Goal: Task Accomplishment & Management: Complete application form

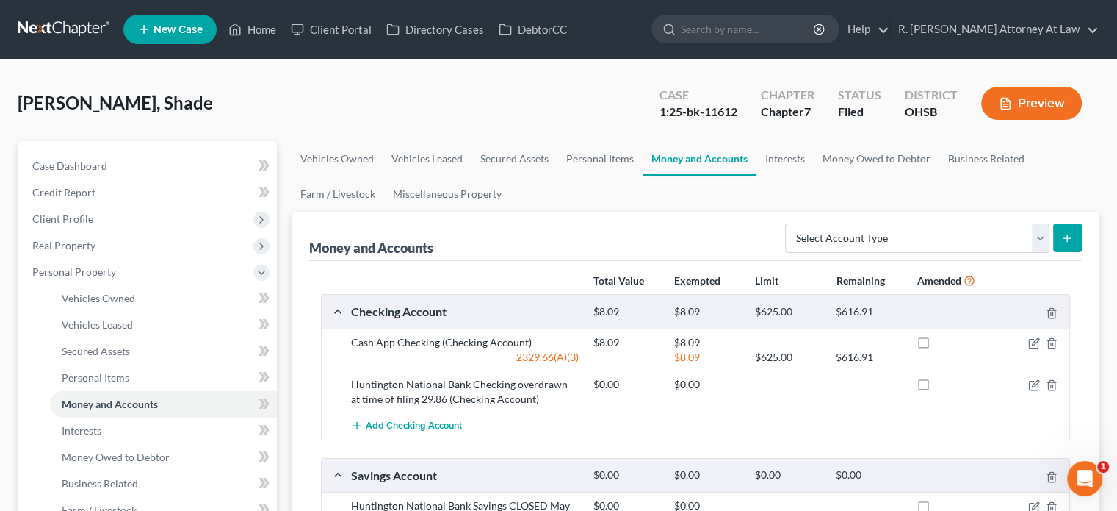
click at [170, 26] on span "New Case" at bounding box center [178, 29] width 49 height 11
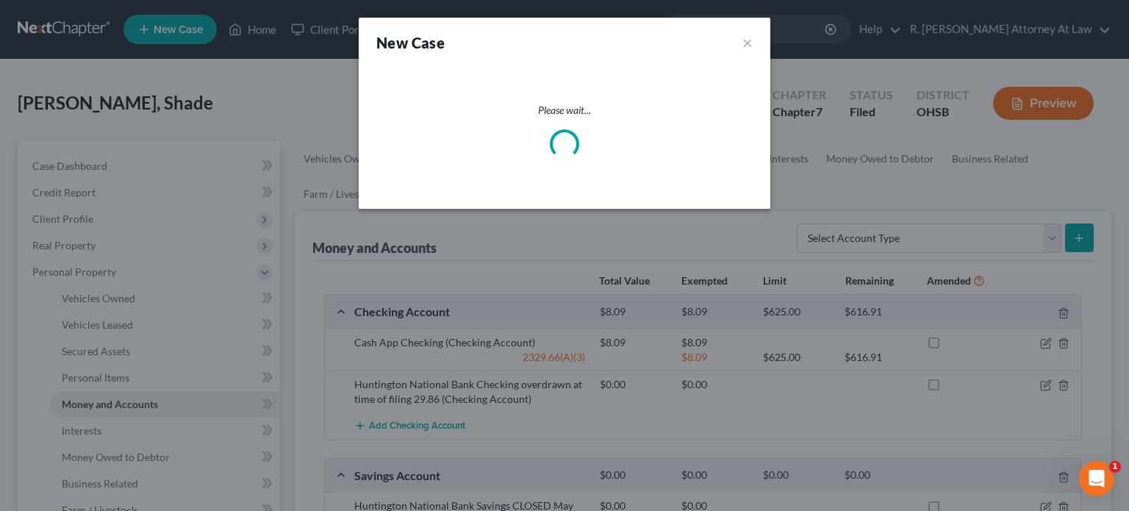
select select "62"
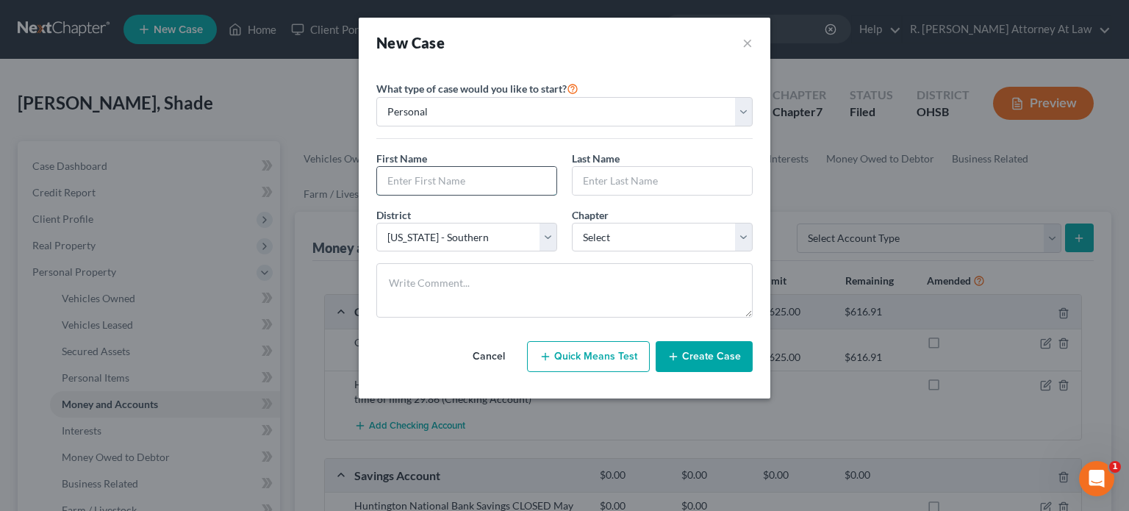
click at [432, 176] on input "text" at bounding box center [466, 181] width 179 height 28
type input "Stephenie"
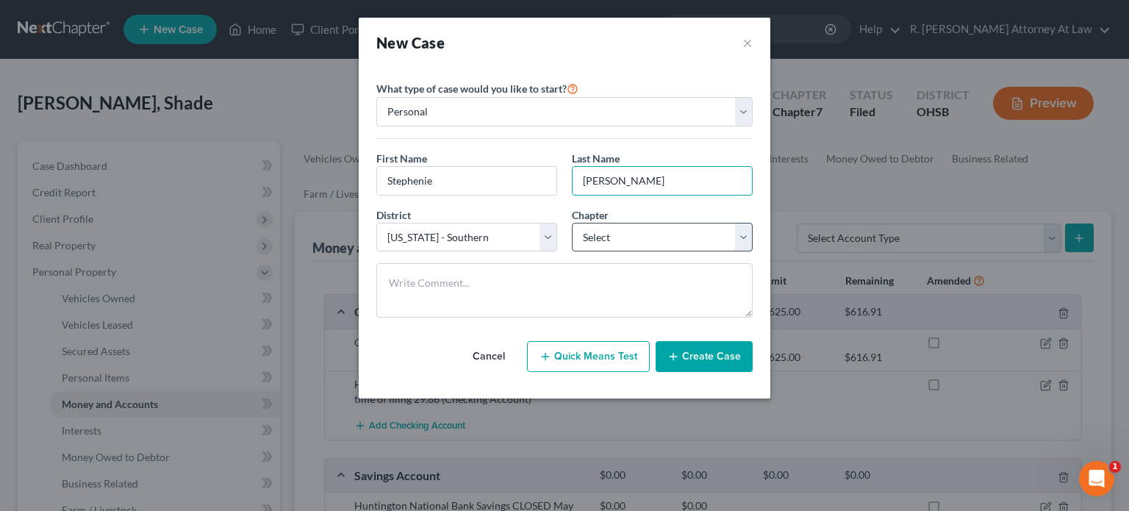
type input "[PERSON_NAME]"
click at [597, 235] on select "Select 7 11 12 13" at bounding box center [662, 237] width 181 height 29
select select "0"
click at [572, 223] on select "Select 7 11 12 13" at bounding box center [662, 237] width 181 height 29
click at [683, 357] on button "Create Case" at bounding box center [703, 356] width 97 height 31
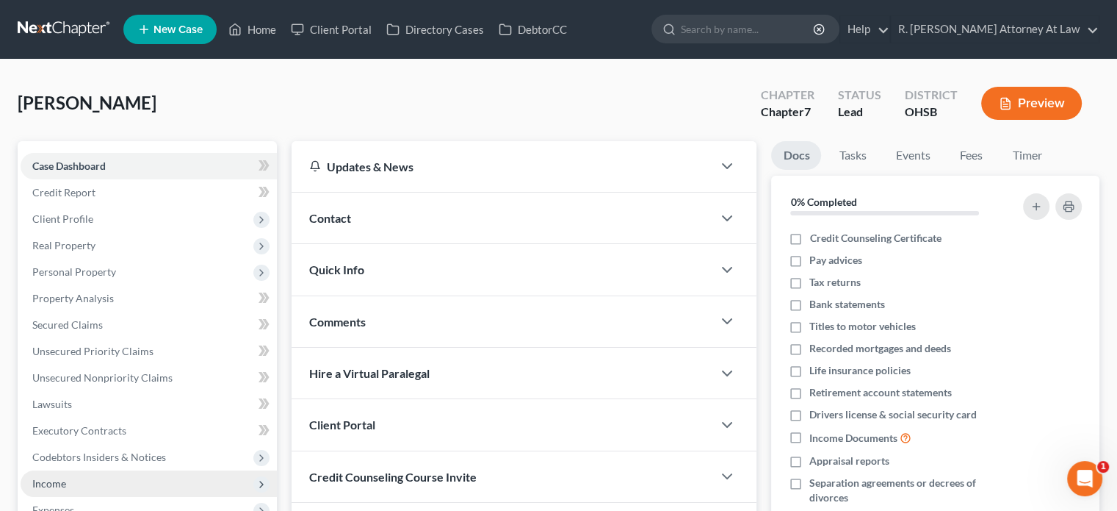
click at [44, 481] on span "Income" at bounding box center [49, 483] width 34 height 12
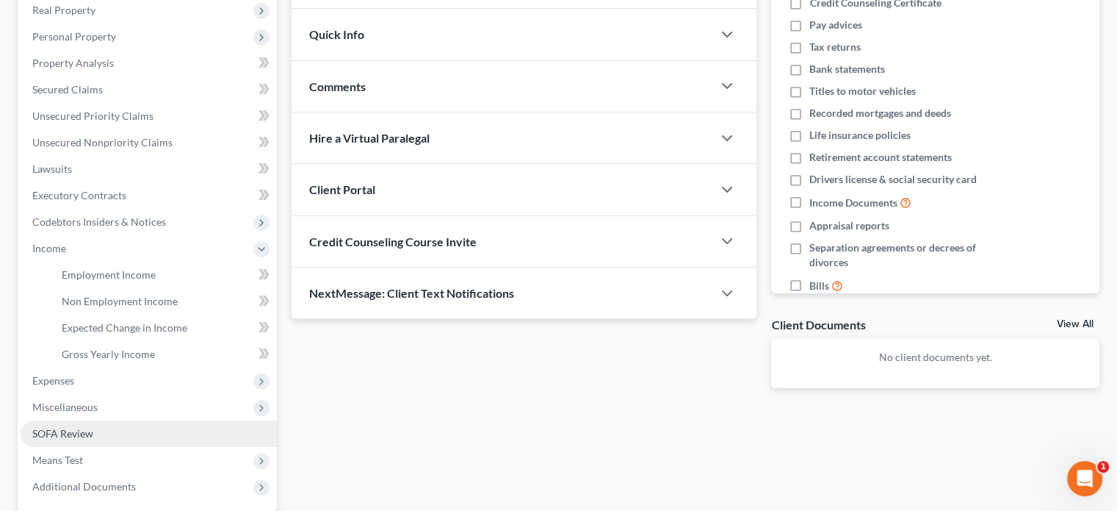
scroll to position [294, 0]
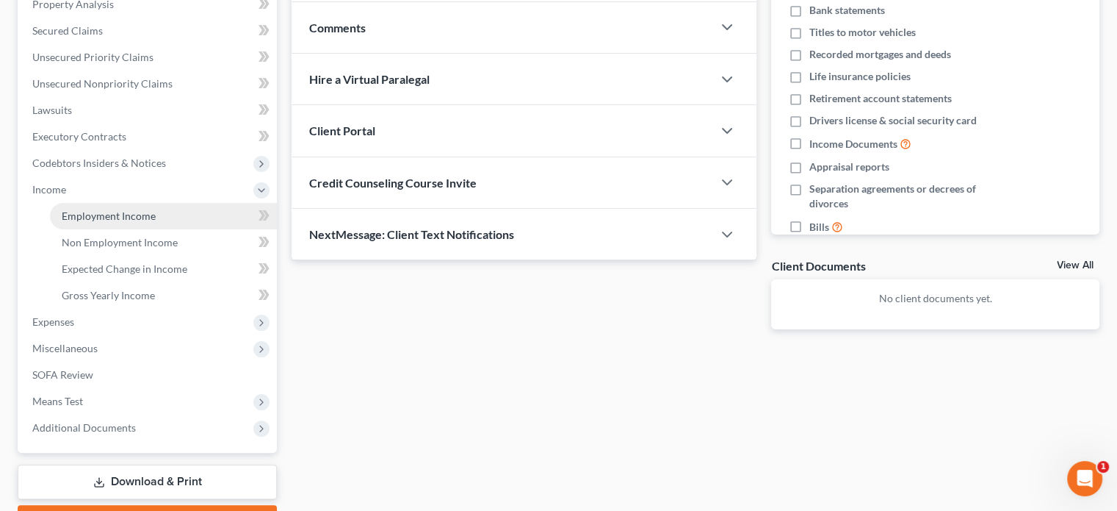
click at [61, 215] on link "Employment Income" at bounding box center [163, 216] width 227 height 26
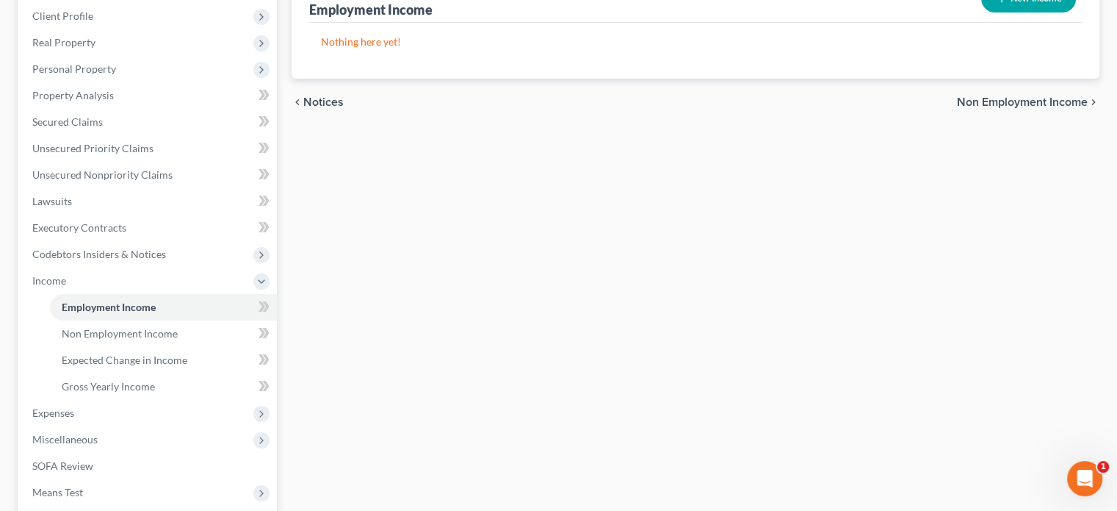
scroll to position [294, 0]
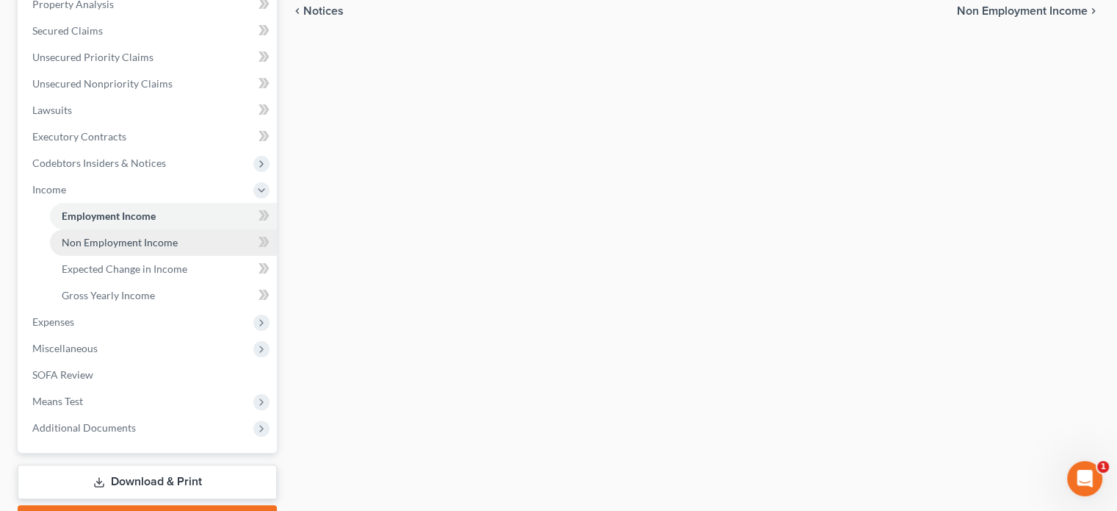
click at [110, 248] on span "Non Employment Income" at bounding box center [120, 242] width 116 height 12
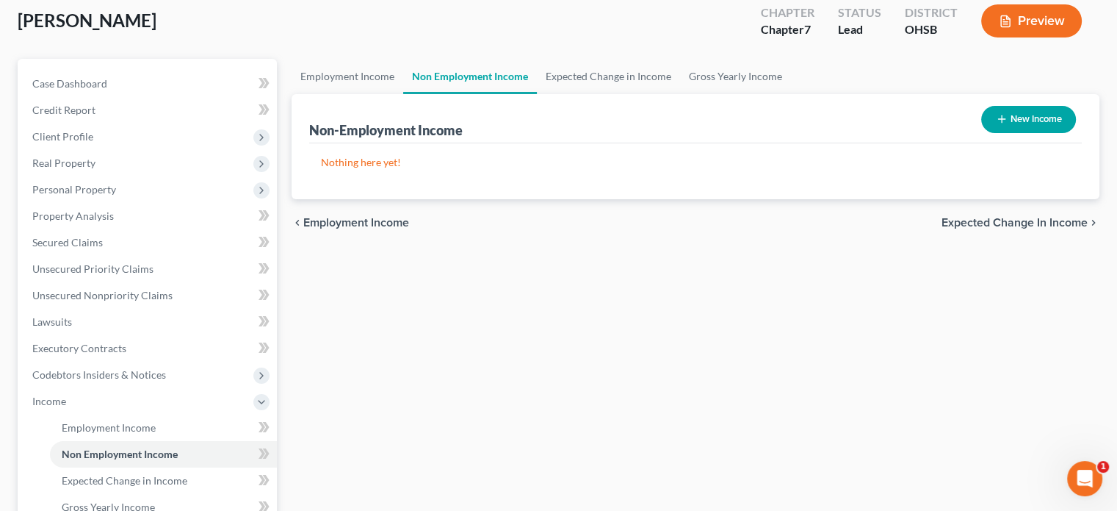
scroll to position [73, 0]
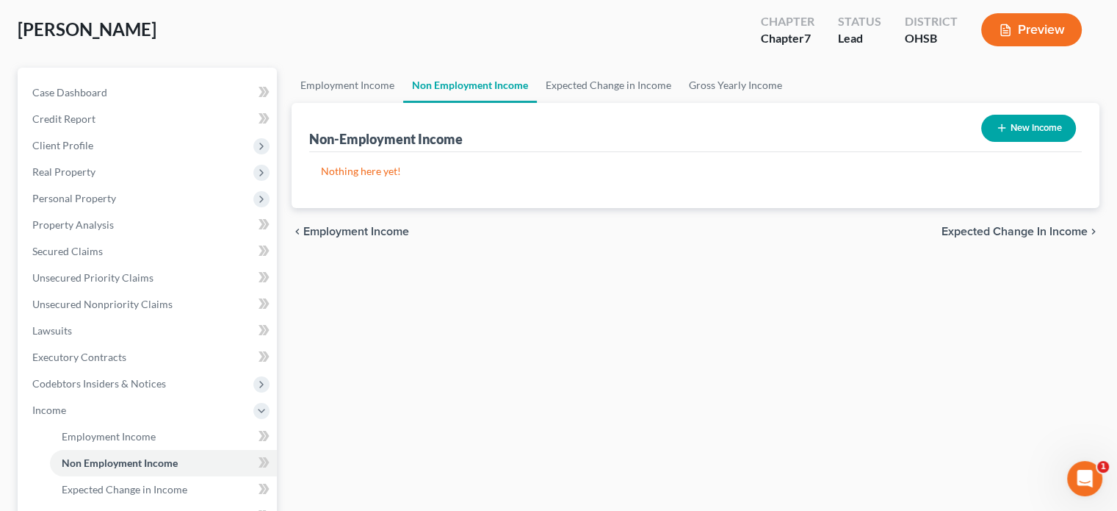
click at [994, 120] on button "New Income" at bounding box center [1029, 128] width 95 height 27
select select "0"
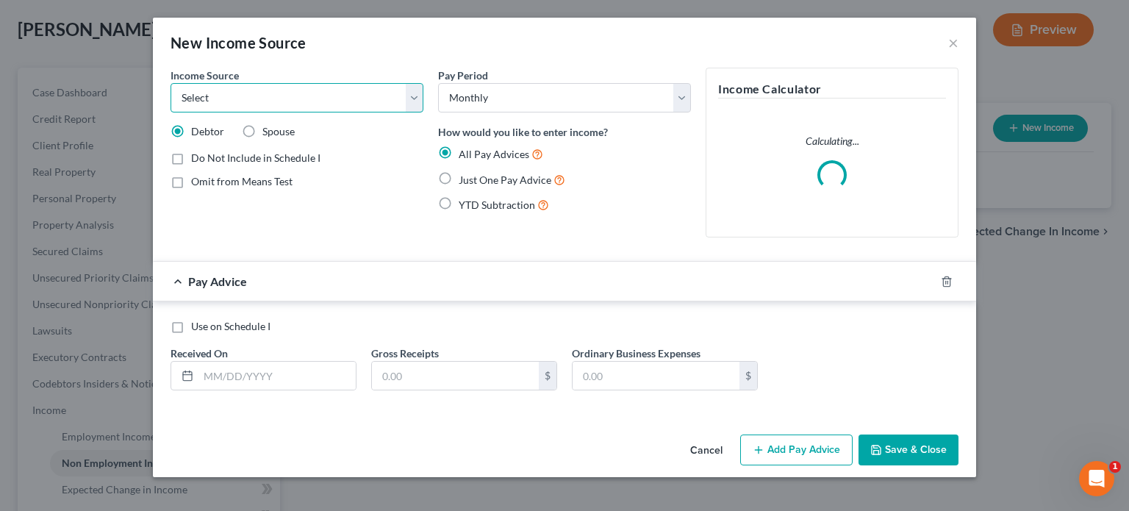
drag, startPoint x: 203, startPoint y: 101, endPoint x: 206, endPoint y: 90, distance: 11.6
click at [201, 98] on select "Select Unemployment Disability (from employer) Pension Retirement Social Securi…" at bounding box center [296, 97] width 253 height 29
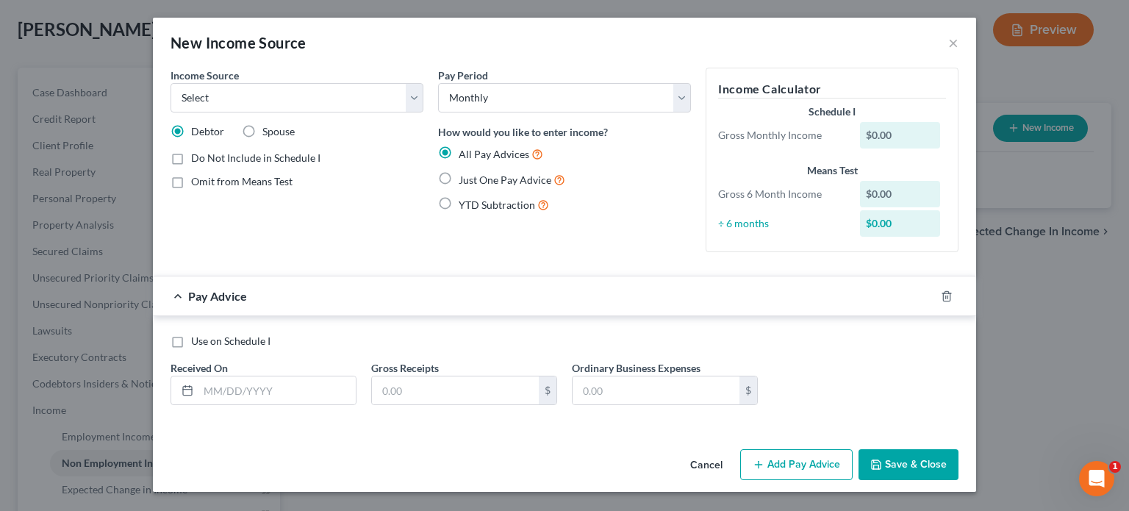
click at [370, 7] on div "New Income Source × Income Source * Select Unemployment Disability (from employ…" at bounding box center [564, 255] width 1129 height 511
click at [955, 44] on button "×" at bounding box center [953, 43] width 10 height 18
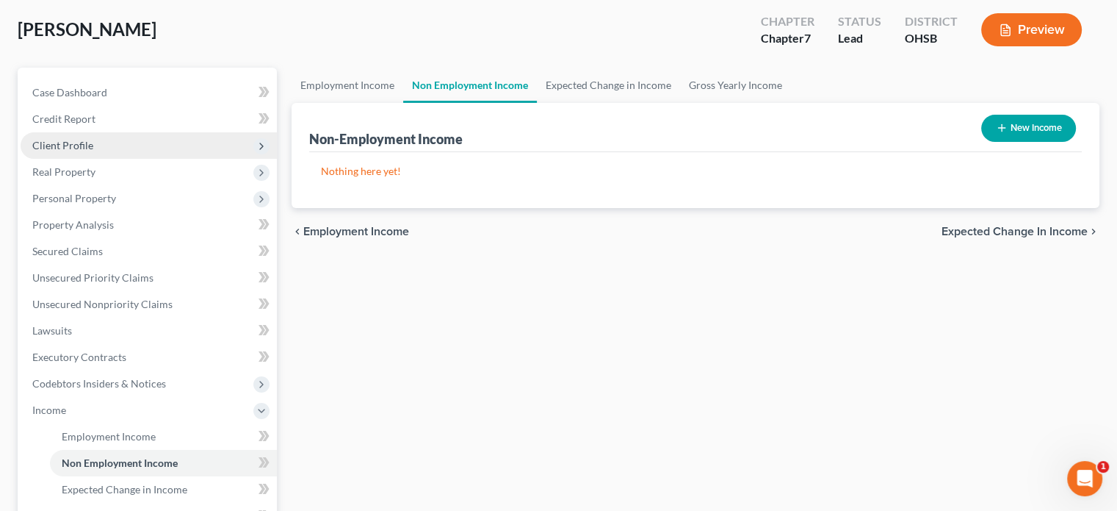
click at [70, 143] on span "Client Profile" at bounding box center [62, 145] width 61 height 12
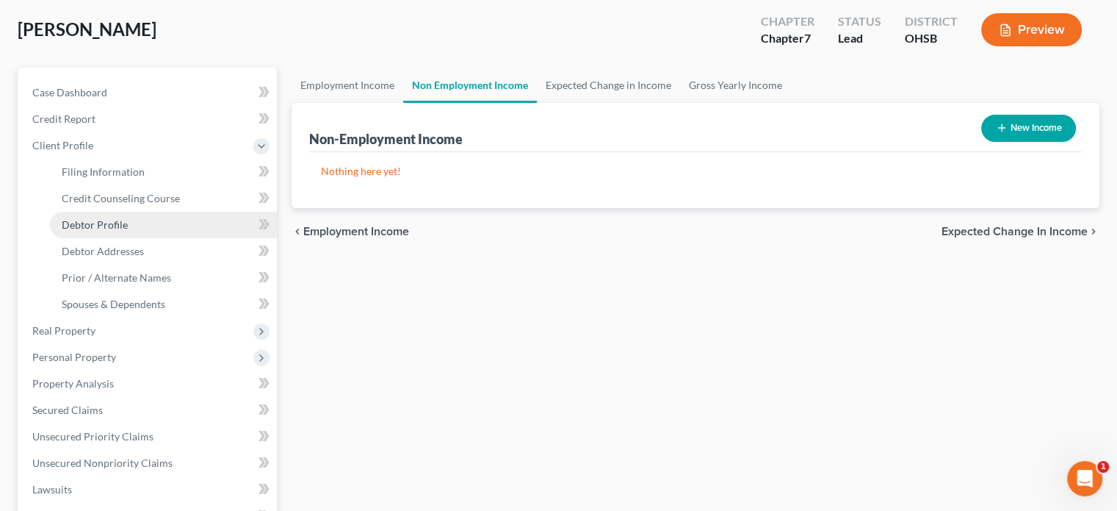
click at [89, 226] on span "Debtor Profile" at bounding box center [95, 224] width 66 height 12
select select "0"
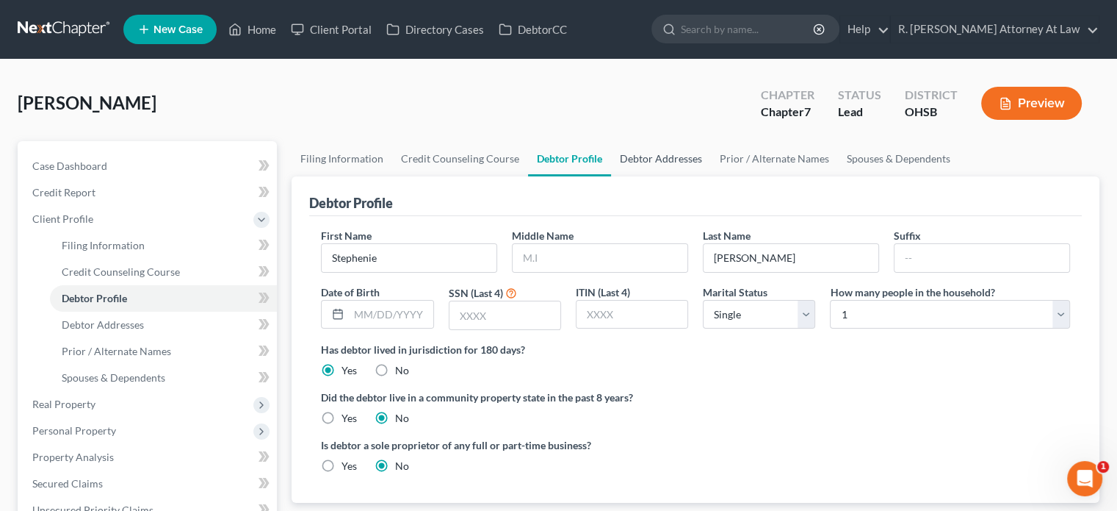
click at [652, 159] on link "Debtor Addresses" at bounding box center [661, 158] width 100 height 35
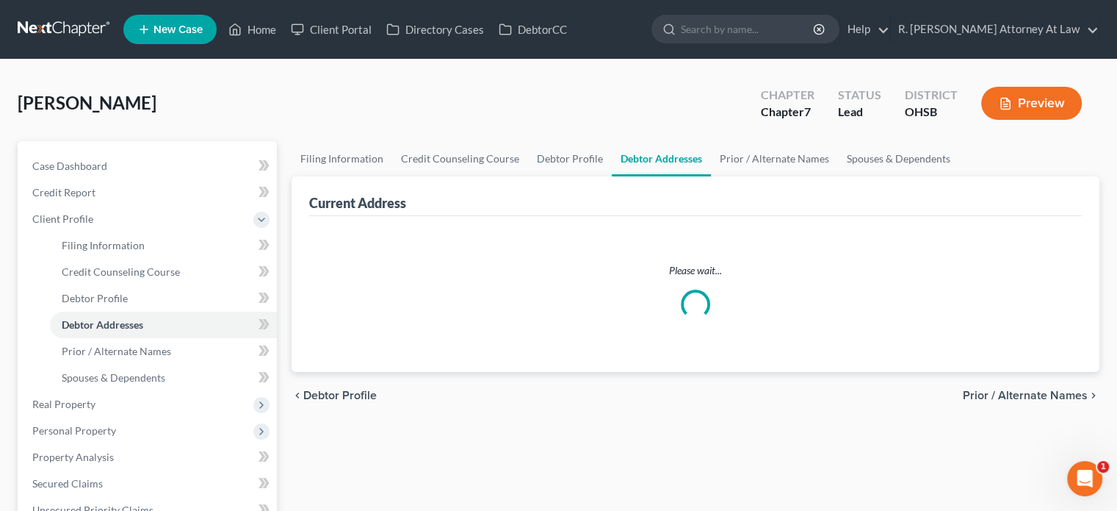
select select "0"
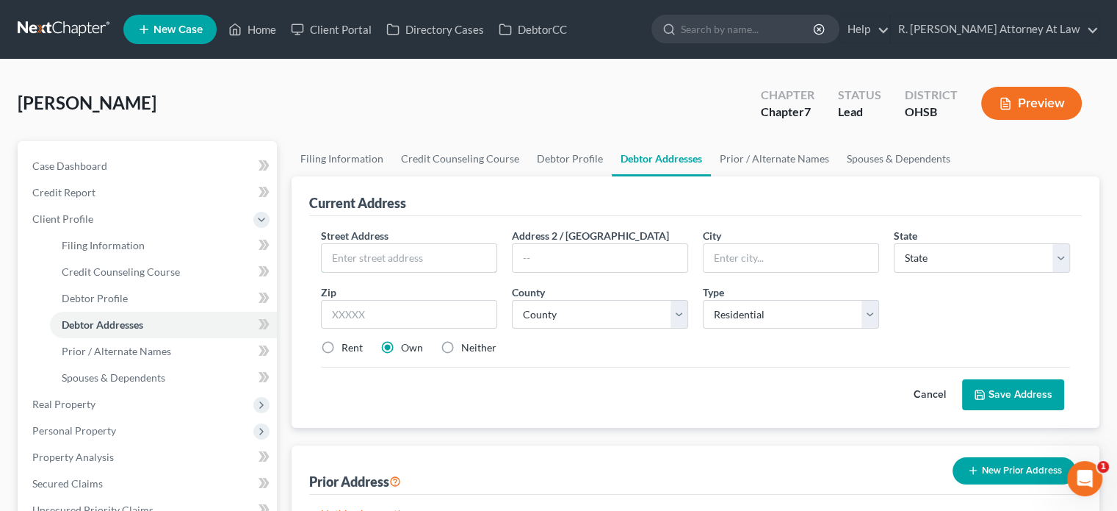
drag, startPoint x: 353, startPoint y: 254, endPoint x: 315, endPoint y: 246, distance: 38.3
click at [326, 246] on input "text" at bounding box center [409, 258] width 175 height 28
click at [373, 263] on input "10037" at bounding box center [409, 258] width 175 height 28
type input "[STREET_ADDRESS][PERSON_NAME]"
click at [731, 258] on input "text" at bounding box center [791, 258] width 175 height 28
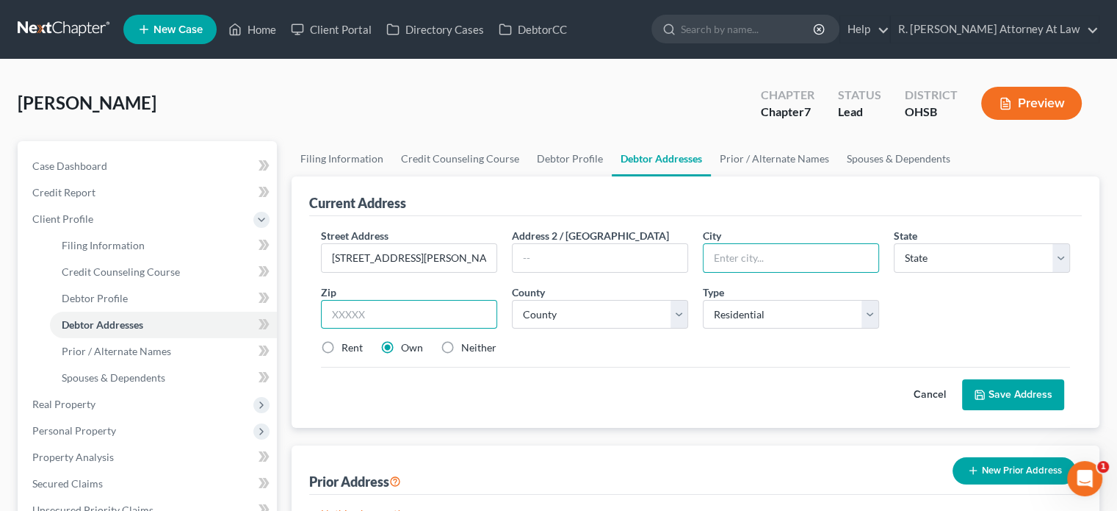
drag, startPoint x: 438, startPoint y: 316, endPoint x: 446, endPoint y: 299, distance: 18.7
click at [438, 316] on input "text" at bounding box center [409, 314] width 176 height 29
type input "45241"
type input "[GEOGRAPHIC_DATA]"
select select "36"
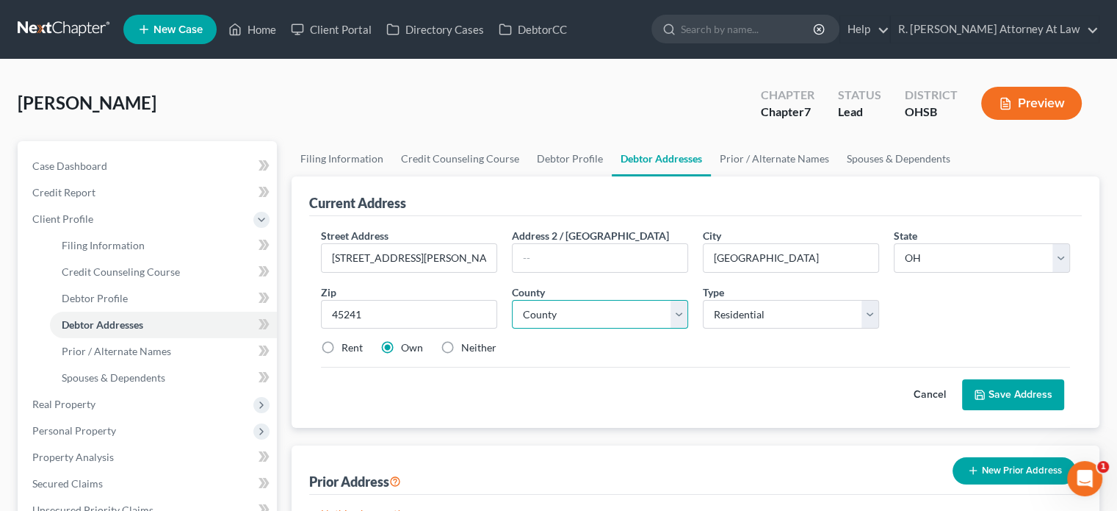
click at [547, 317] on select "County [GEOGRAPHIC_DATA] [GEOGRAPHIC_DATA] [GEOGRAPHIC_DATA] [GEOGRAPHIC_DATA] …" at bounding box center [600, 314] width 176 height 29
select select "30"
click at [512, 300] on select "County [GEOGRAPHIC_DATA] [GEOGRAPHIC_DATA] [GEOGRAPHIC_DATA] [GEOGRAPHIC_DATA] …" at bounding box center [600, 314] width 176 height 29
click at [342, 343] on label "Rent" at bounding box center [352, 347] width 21 height 15
click at [348, 343] on input "Rent" at bounding box center [353, 345] width 10 height 10
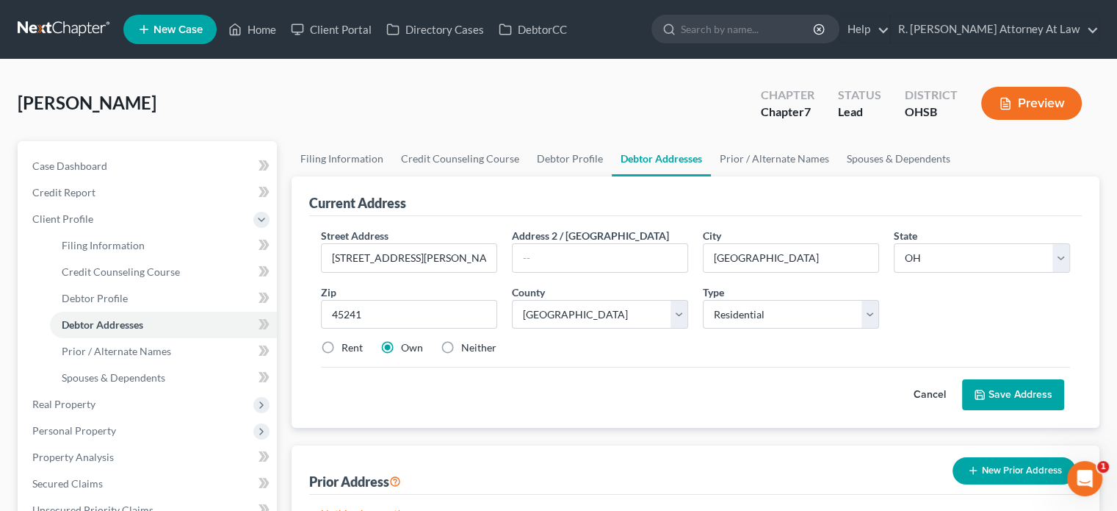
radio input "true"
click at [577, 159] on link "Debtor Profile" at bounding box center [570, 158] width 84 height 35
select select "0"
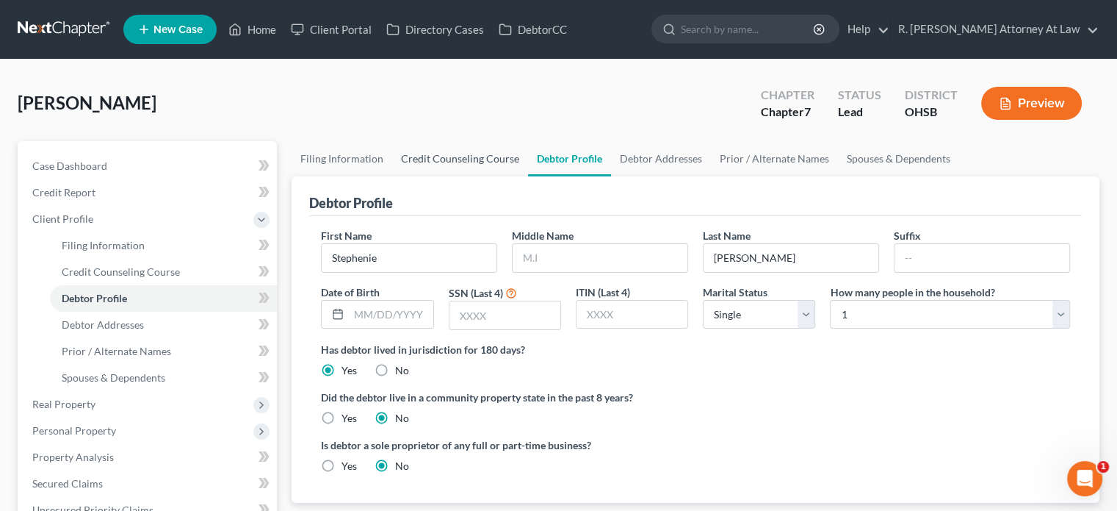
click at [450, 158] on link "Credit Counseling Course" at bounding box center [460, 158] width 136 height 35
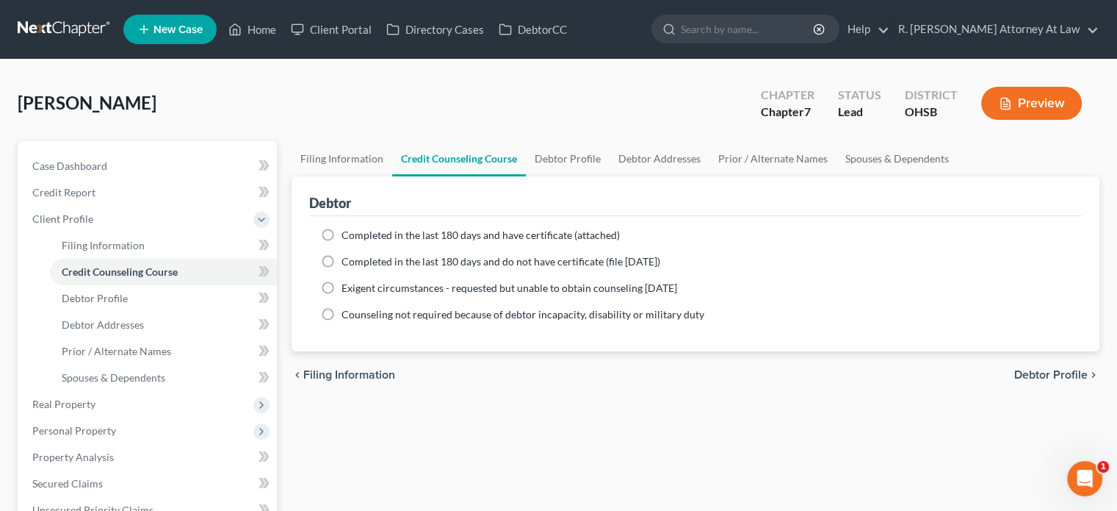
click at [342, 231] on label "Completed in the last 180 days and have certificate (attached)" at bounding box center [481, 235] width 278 height 15
click at [348, 231] on input "Completed in the last 180 days and have certificate (attached)" at bounding box center [353, 233] width 10 height 10
radio input "true"
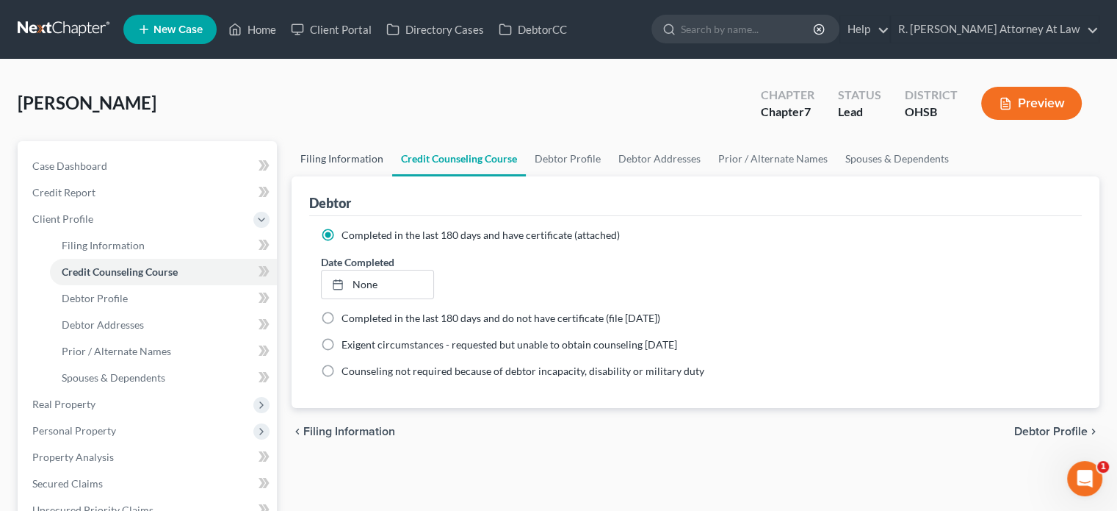
click at [318, 160] on link "Filing Information" at bounding box center [342, 158] width 101 height 35
select select "1"
select select "0"
select select "62"
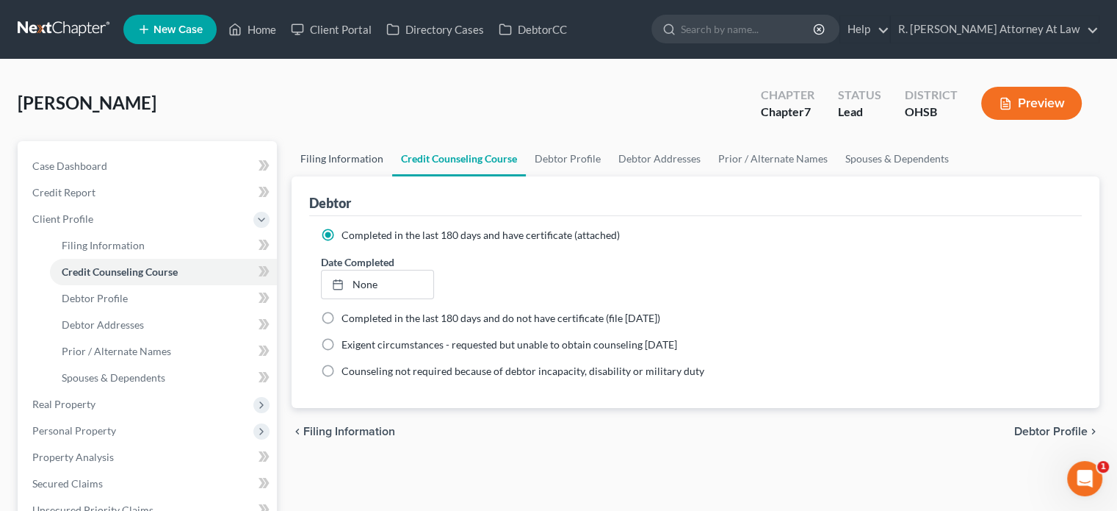
select select "36"
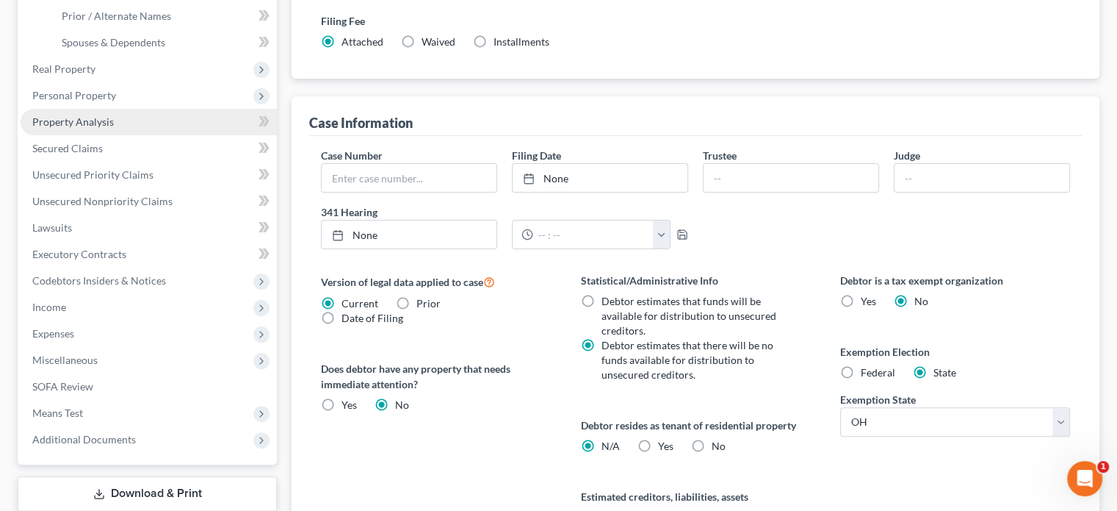
scroll to position [367, 0]
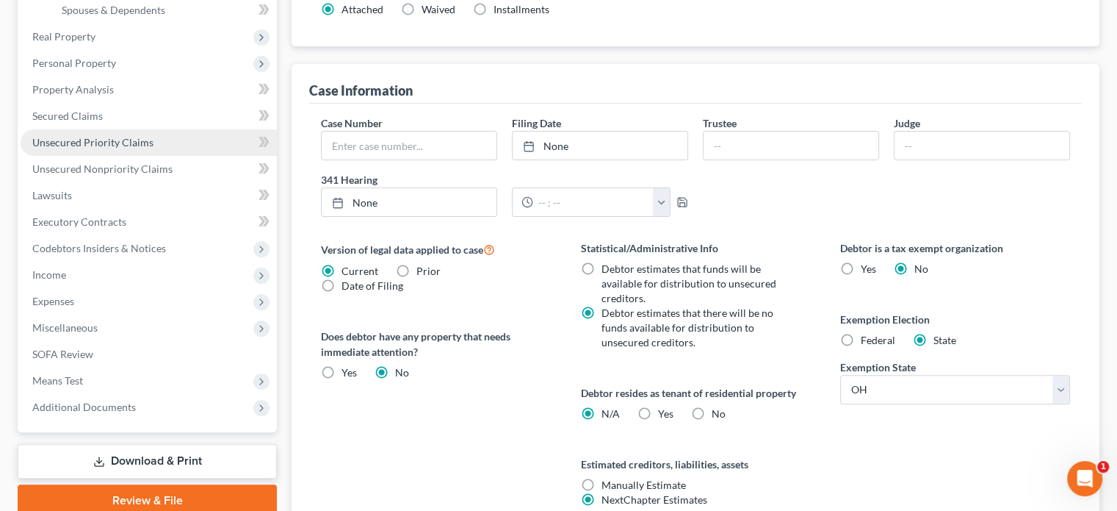
click at [85, 137] on span "Unsecured Priority Claims" at bounding box center [92, 142] width 121 height 12
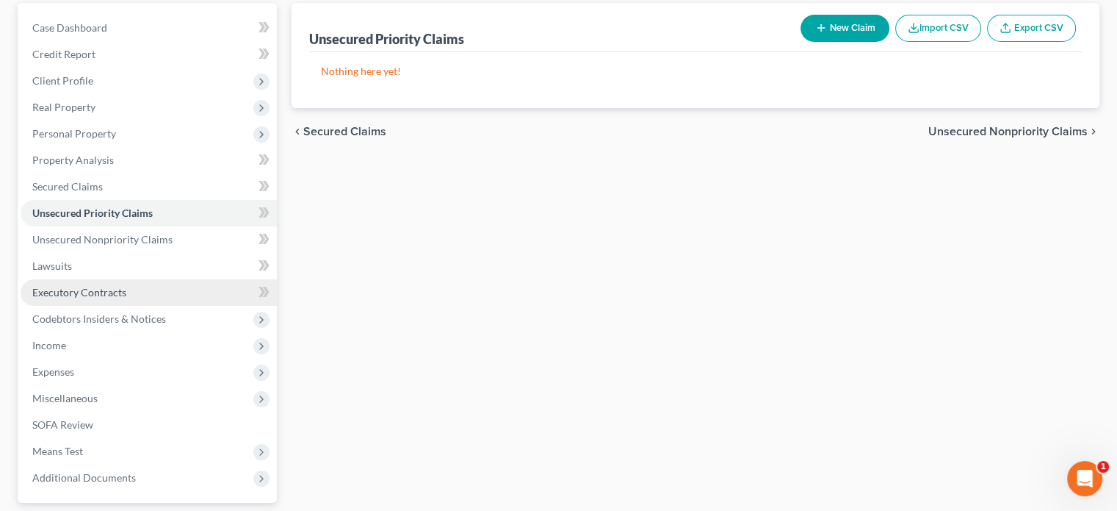
scroll to position [147, 0]
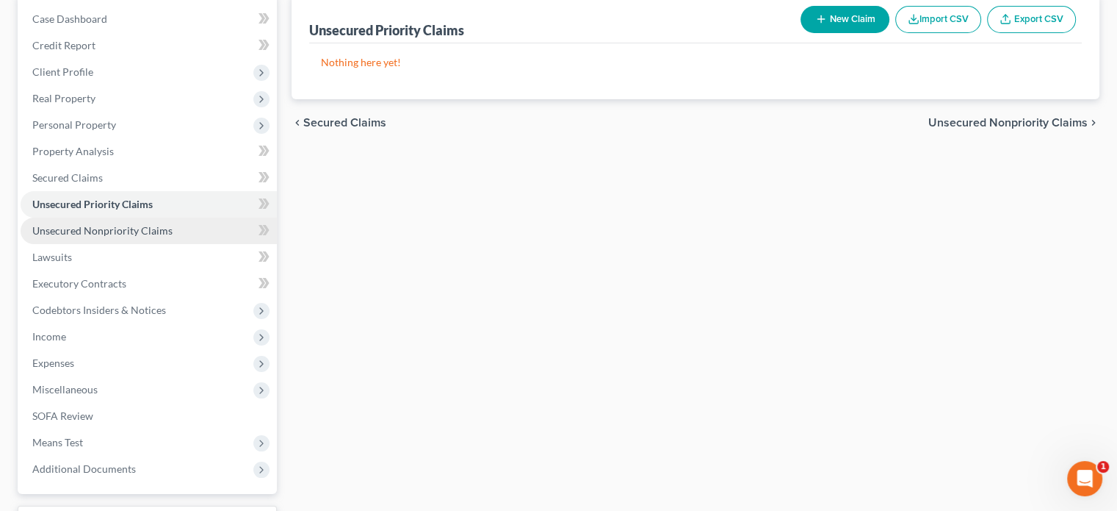
click at [76, 226] on span "Unsecured Nonpriority Claims" at bounding box center [102, 230] width 140 height 12
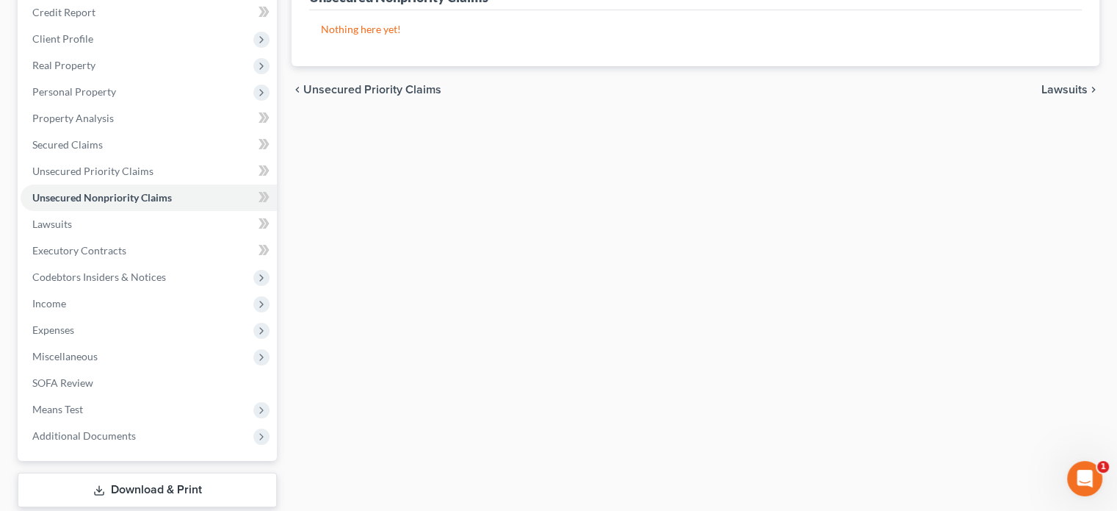
scroll to position [220, 0]
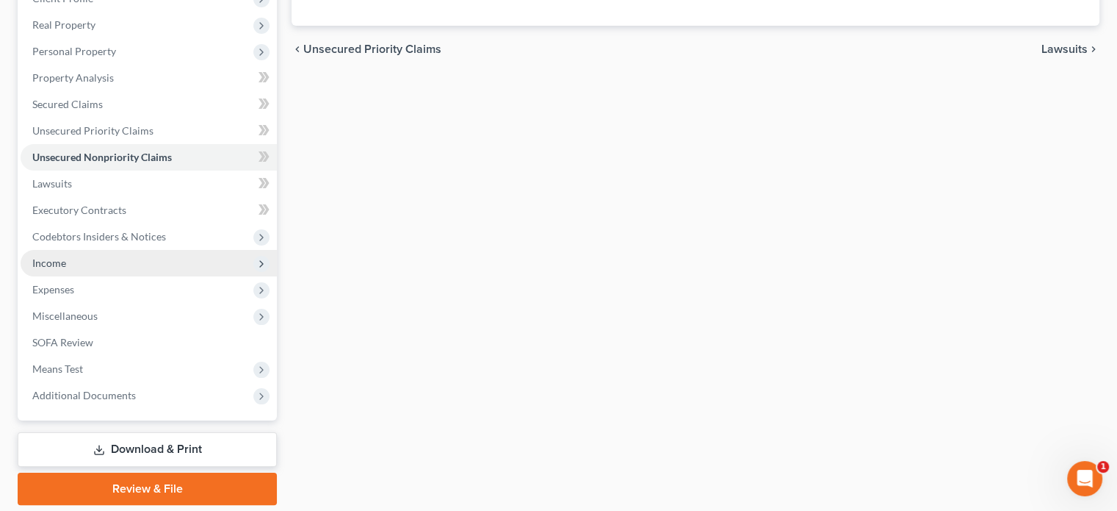
click at [55, 262] on span "Income" at bounding box center [49, 262] width 34 height 12
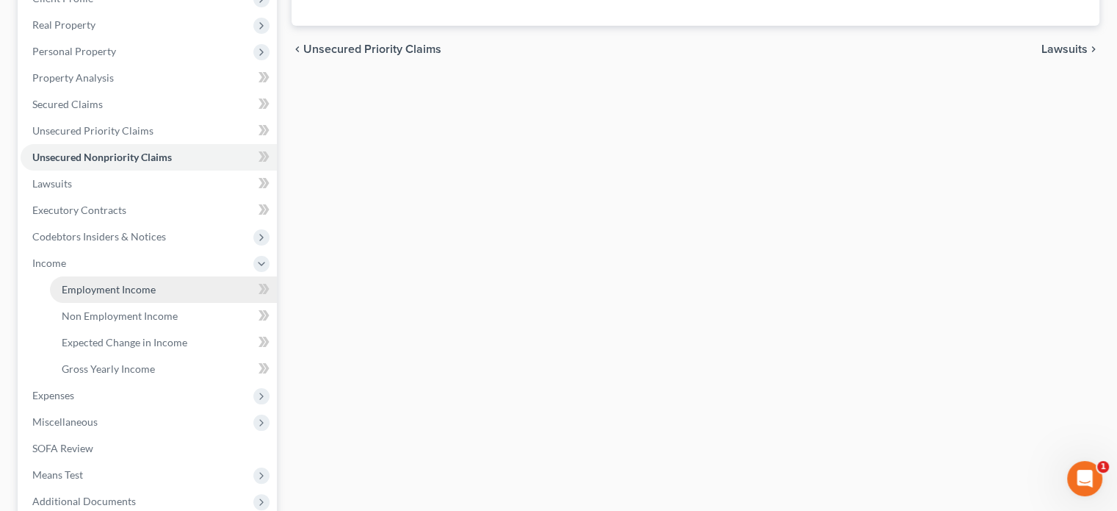
click at [85, 292] on span "Employment Income" at bounding box center [109, 289] width 94 height 12
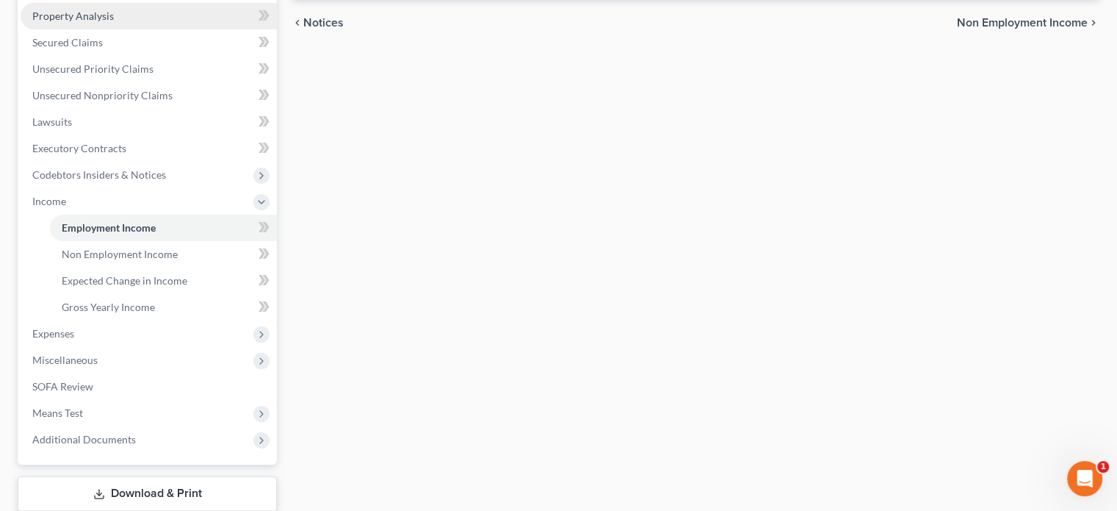
scroll to position [294, 0]
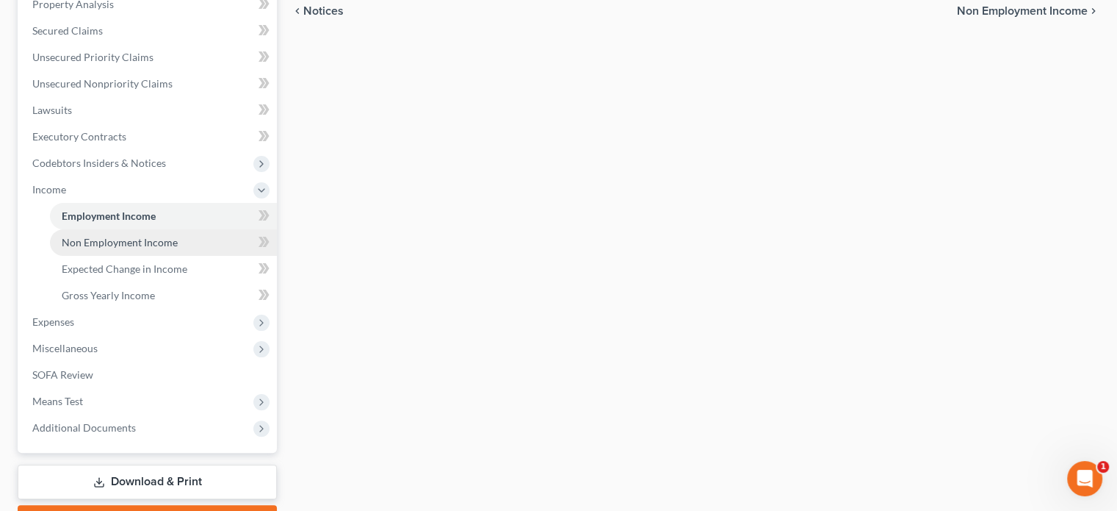
click at [78, 240] on span "Non Employment Income" at bounding box center [120, 242] width 116 height 12
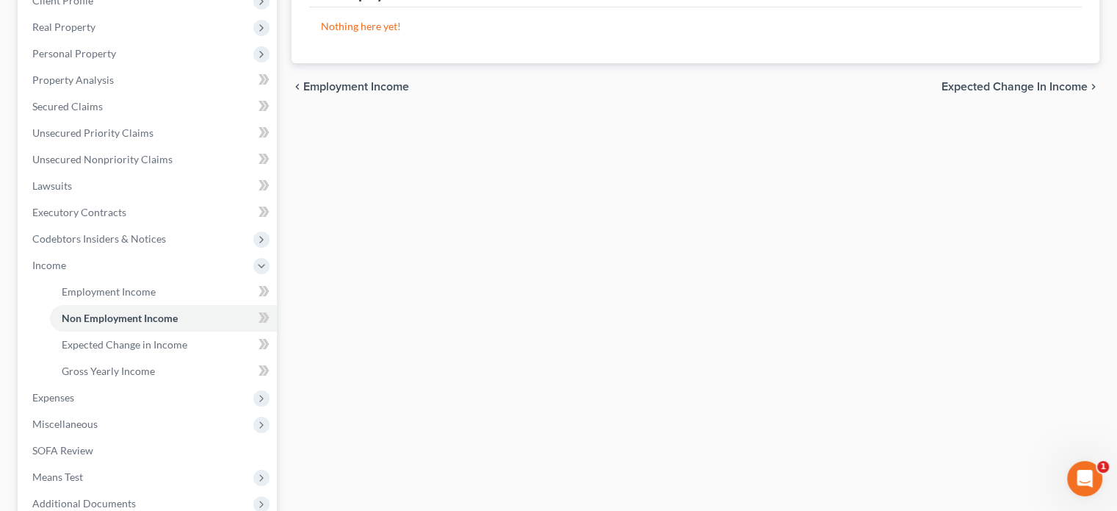
scroll to position [220, 0]
click at [102, 289] on span "Employment Income" at bounding box center [109, 289] width 94 height 12
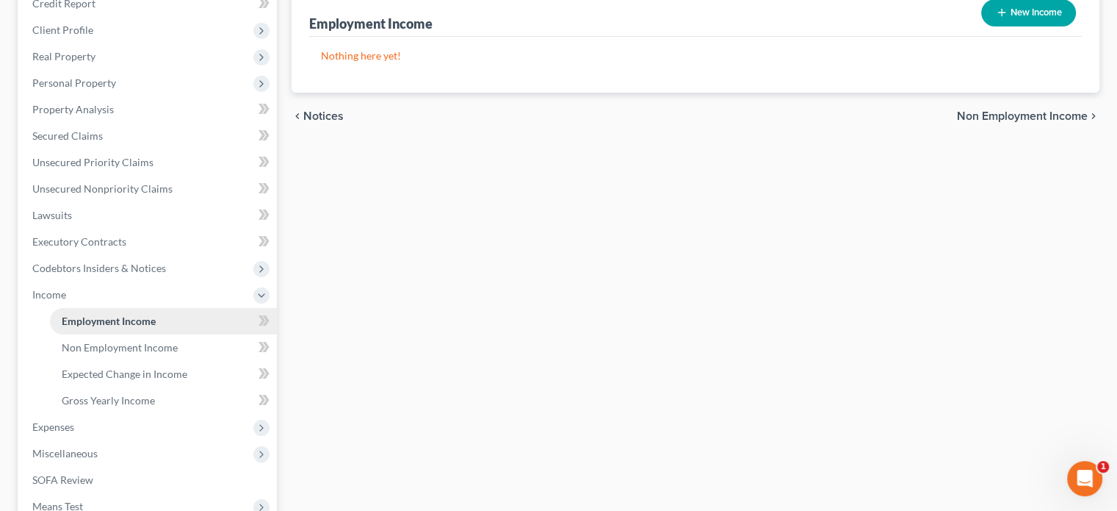
scroll to position [220, 0]
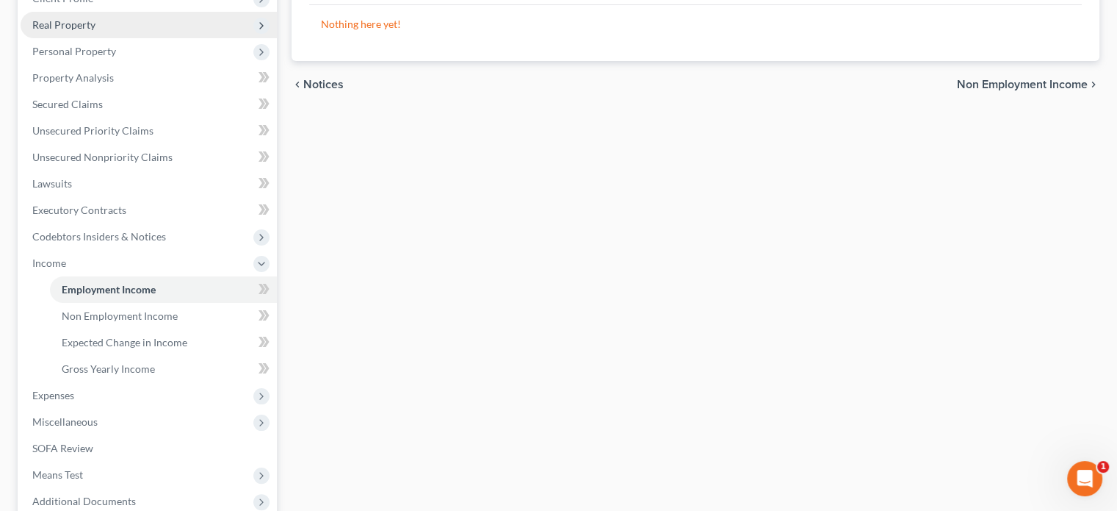
click at [68, 18] on span "Real Property" at bounding box center [63, 24] width 63 height 12
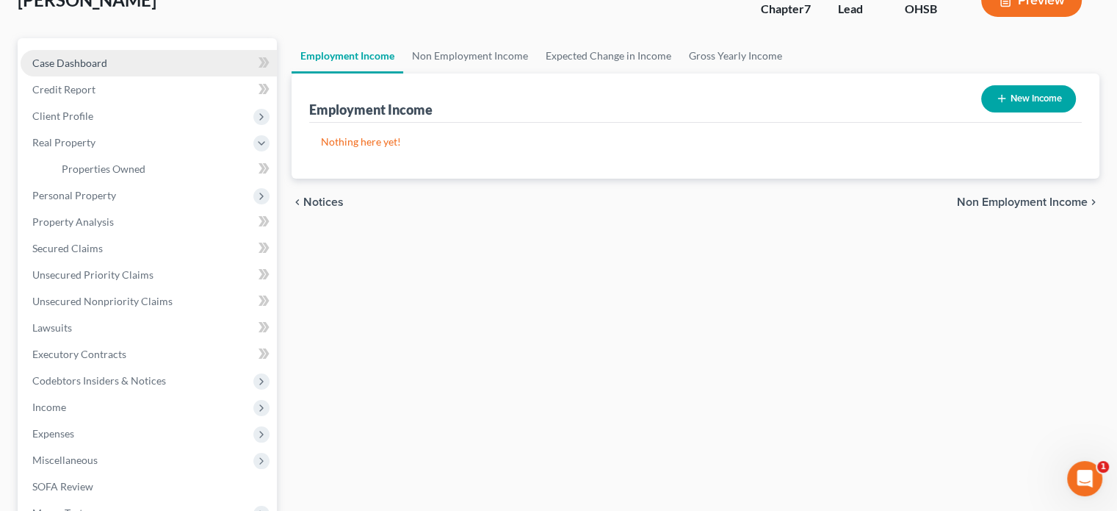
scroll to position [73, 0]
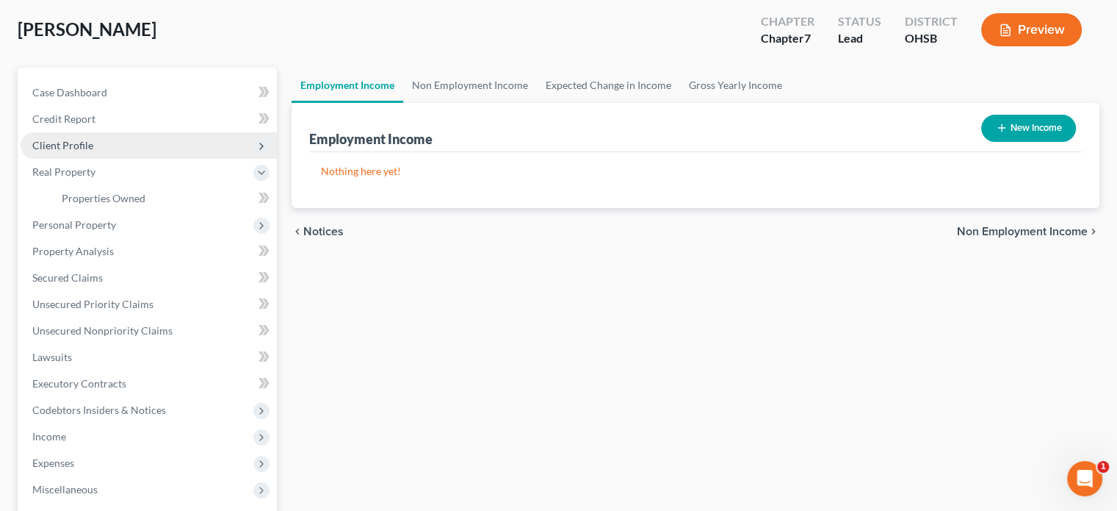
drag, startPoint x: 48, startPoint y: 134, endPoint x: 57, endPoint y: 132, distance: 9.1
click at [48, 134] on span "Client Profile" at bounding box center [149, 145] width 256 height 26
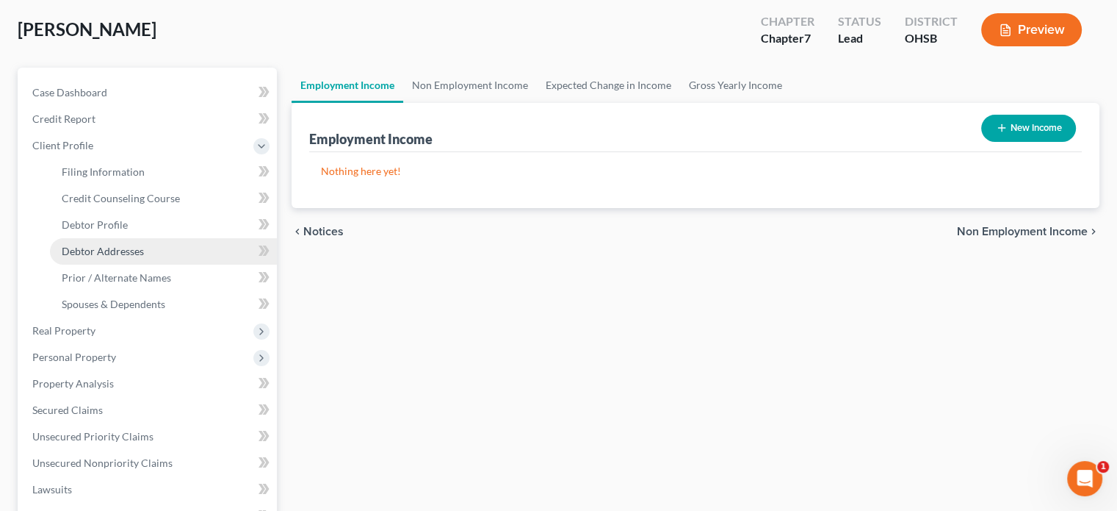
click at [92, 249] on span "Debtor Addresses" at bounding box center [103, 251] width 82 height 12
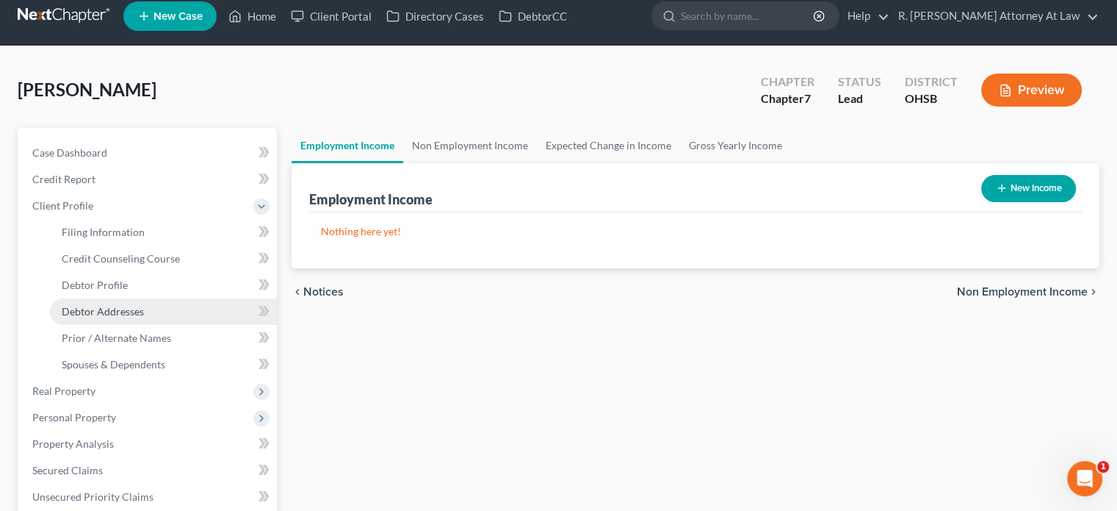
select select "0"
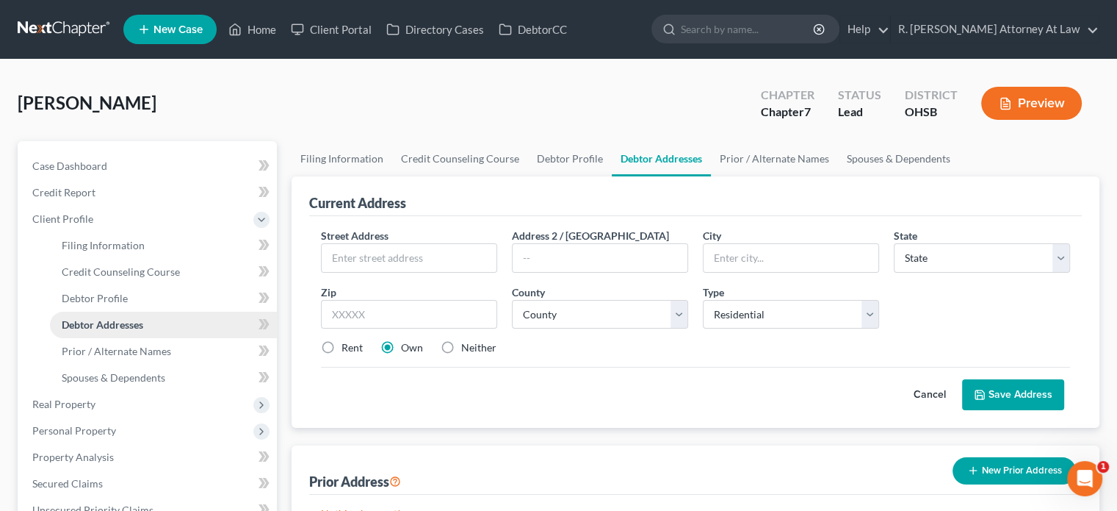
scroll to position [0, 0]
click at [344, 252] on input "text" at bounding box center [409, 258] width 175 height 28
type input "[STREET_ADDRESS][PERSON_NAME]"
type input "45241"
type input "[GEOGRAPHIC_DATA]"
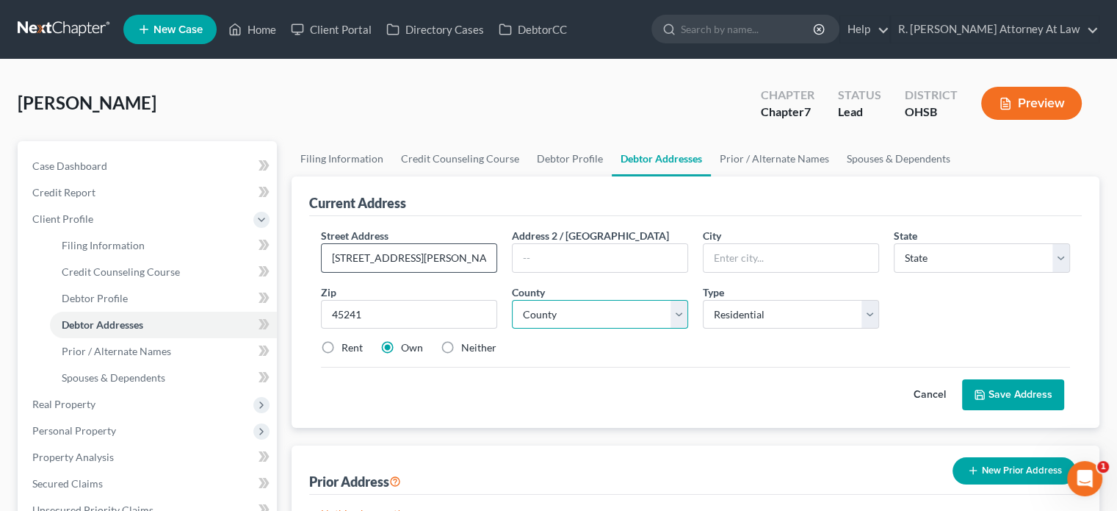
select select "36"
click at [536, 317] on select "County [GEOGRAPHIC_DATA] [GEOGRAPHIC_DATA] [GEOGRAPHIC_DATA] [GEOGRAPHIC_DATA] …" at bounding box center [600, 314] width 176 height 29
select select "30"
click at [512, 300] on select "County [GEOGRAPHIC_DATA] [GEOGRAPHIC_DATA] [GEOGRAPHIC_DATA] [GEOGRAPHIC_DATA] …" at bounding box center [600, 314] width 176 height 29
click at [979, 386] on button "Save Address" at bounding box center [1013, 394] width 102 height 31
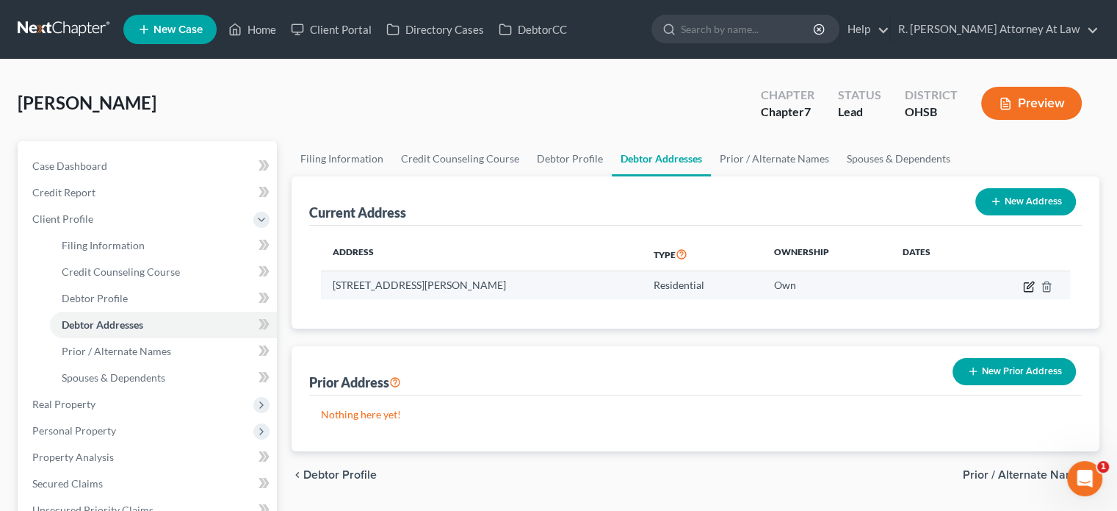
click at [1029, 284] on icon "button" at bounding box center [1029, 287] width 12 height 12
select select "36"
select select "30"
select select "0"
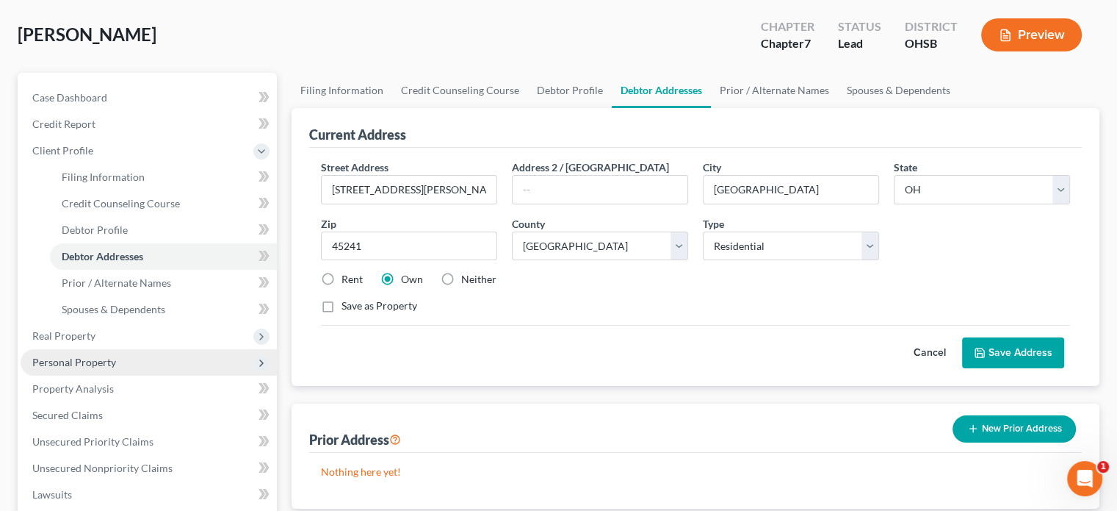
scroll to position [73, 0]
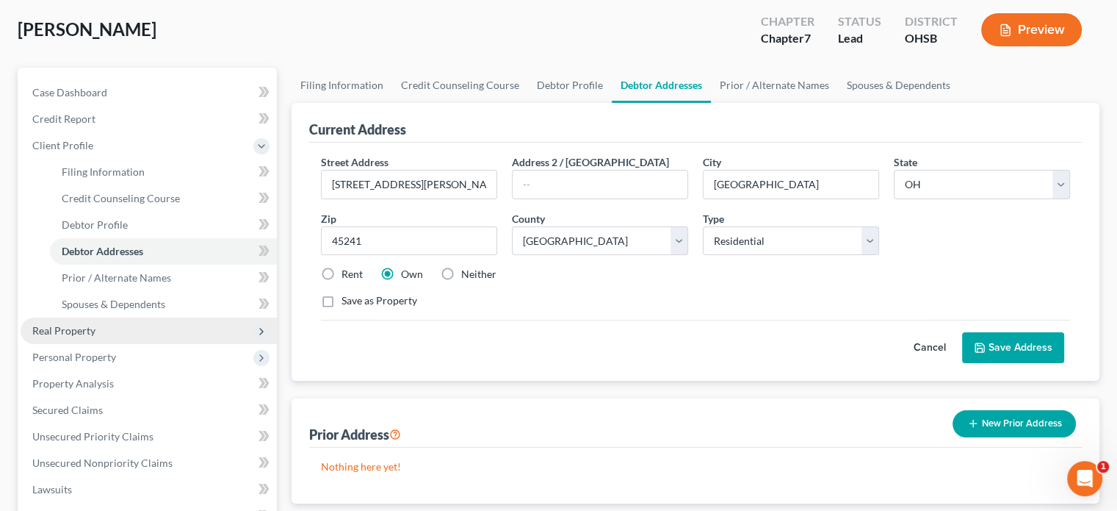
click at [43, 325] on span "Real Property" at bounding box center [63, 330] width 63 height 12
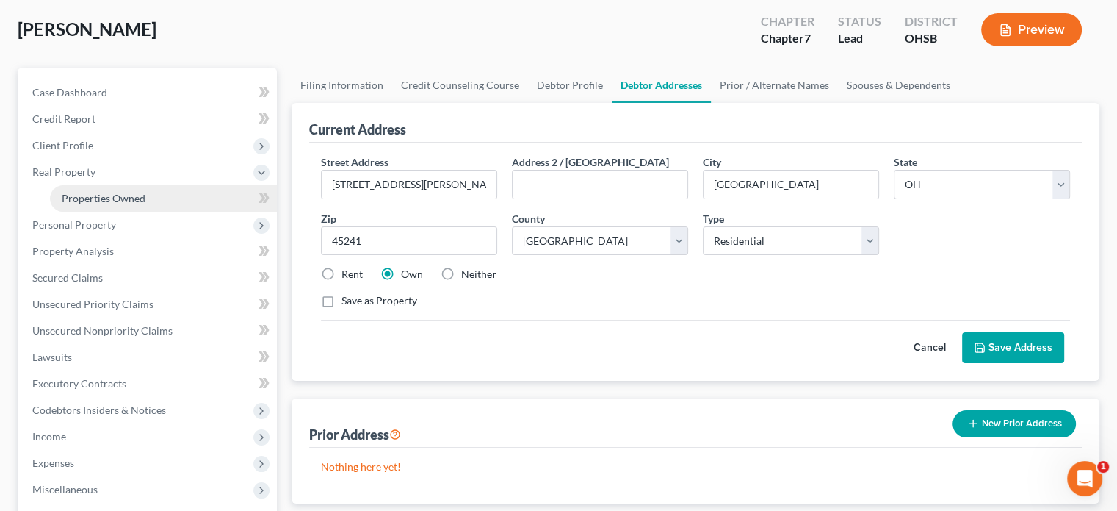
click at [82, 195] on span "Properties Owned" at bounding box center [104, 198] width 84 height 12
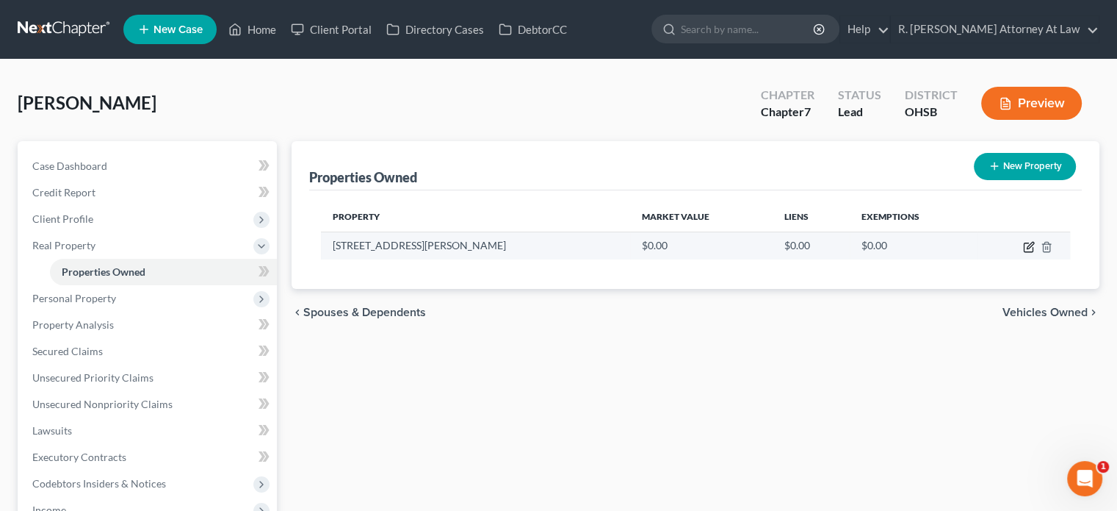
click at [1028, 243] on icon "button" at bounding box center [1029, 247] width 12 height 12
select select "36"
select select "30"
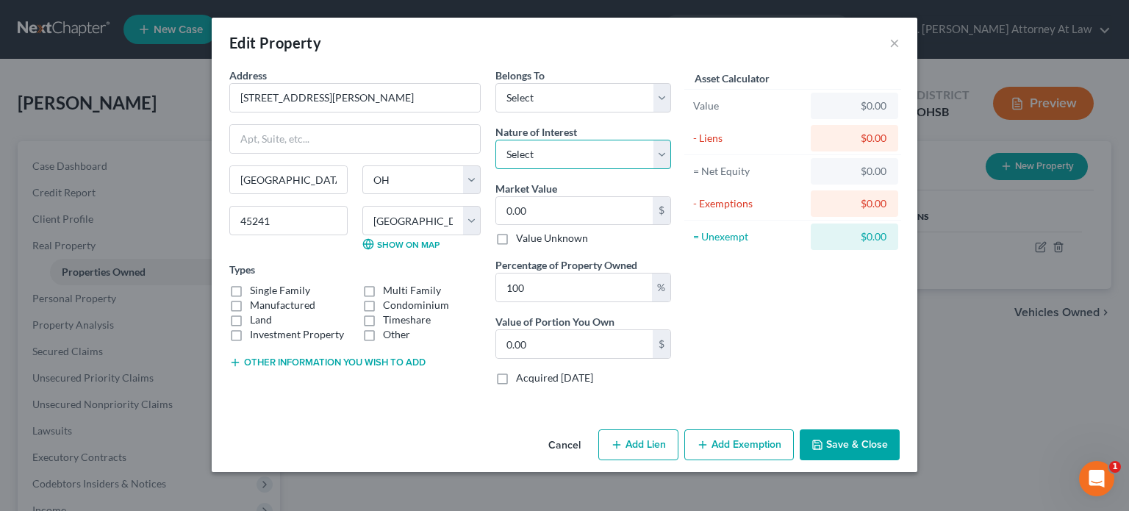
click at [550, 151] on select "Select Fee Simple Joint Tenant Life Estate Equitable Interest Future Interest T…" at bounding box center [583, 154] width 176 height 29
click at [530, 102] on select "Select Debtor 1 Only Debtor 2 Only Debtor 1 And Debtor 2 Only At Least One Of T…" at bounding box center [583, 97] width 176 height 29
select select "0"
click at [495, 83] on select "Select Debtor 1 Only Debtor 2 Only Debtor 1 And Debtor 2 Only At Least One Of T…" at bounding box center [583, 97] width 176 height 29
click at [531, 152] on select "Select Fee Simple Joint Tenant Life Estate Equitable Interest Future Interest T…" at bounding box center [583, 154] width 176 height 29
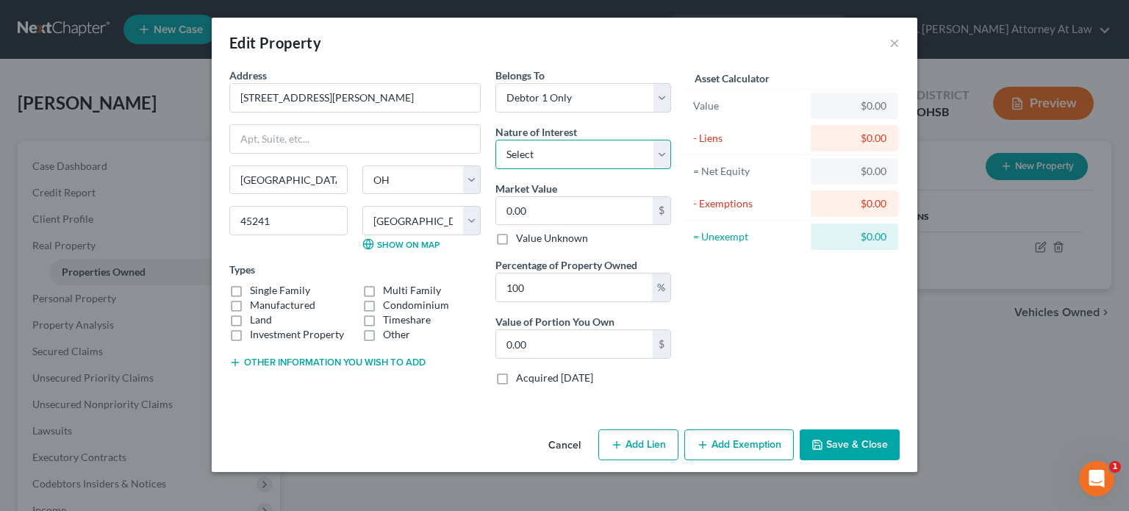
select select "0"
click at [495, 140] on select "Select Fee Simple Joint Tenant Life Estate Equitable Interest Future Interest T…" at bounding box center [583, 154] width 176 height 29
click at [531, 208] on input "0.00" at bounding box center [574, 211] width 156 height 28
type input "4"
type input "4.00"
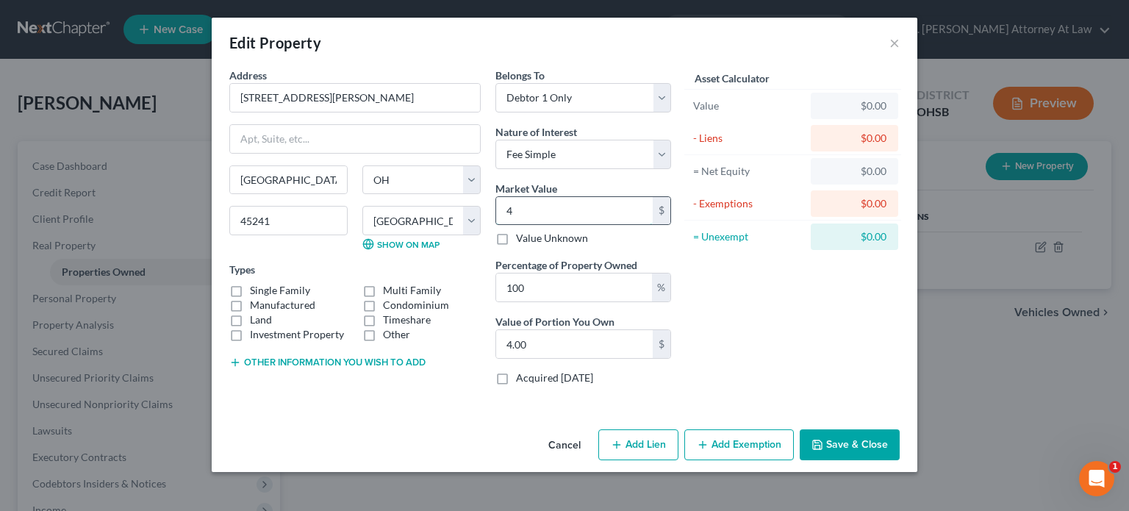
type input "45"
type input "45.00"
type input "450"
type input "450.00"
type input "4500"
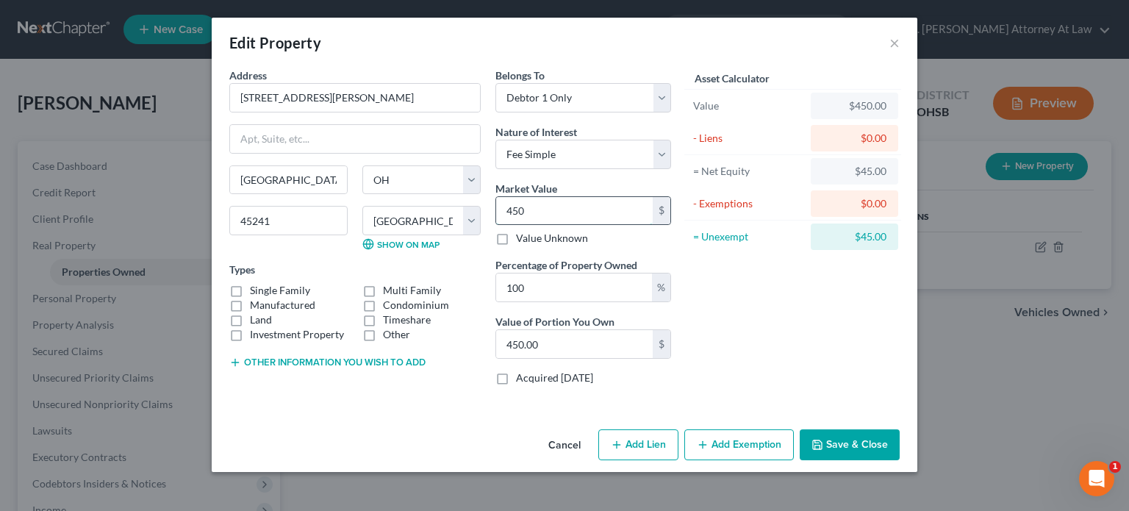
type input "4,500.00"
type input "4,5000"
type input "45,000.00"
type input "45,0000"
type input "450,000.00"
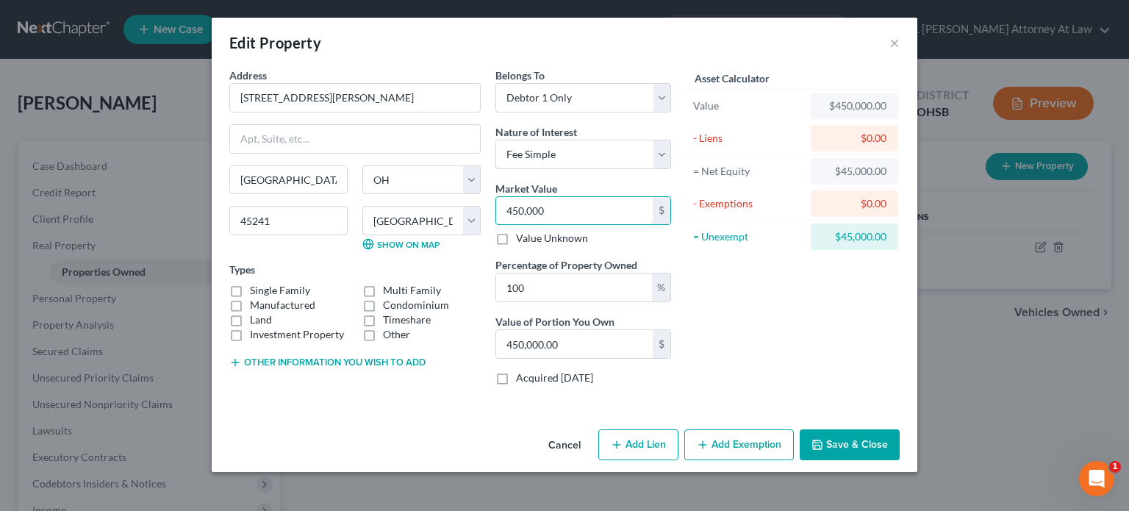
type input "450,000"
click at [734, 441] on button "Add Exemption" at bounding box center [738, 444] width 109 height 31
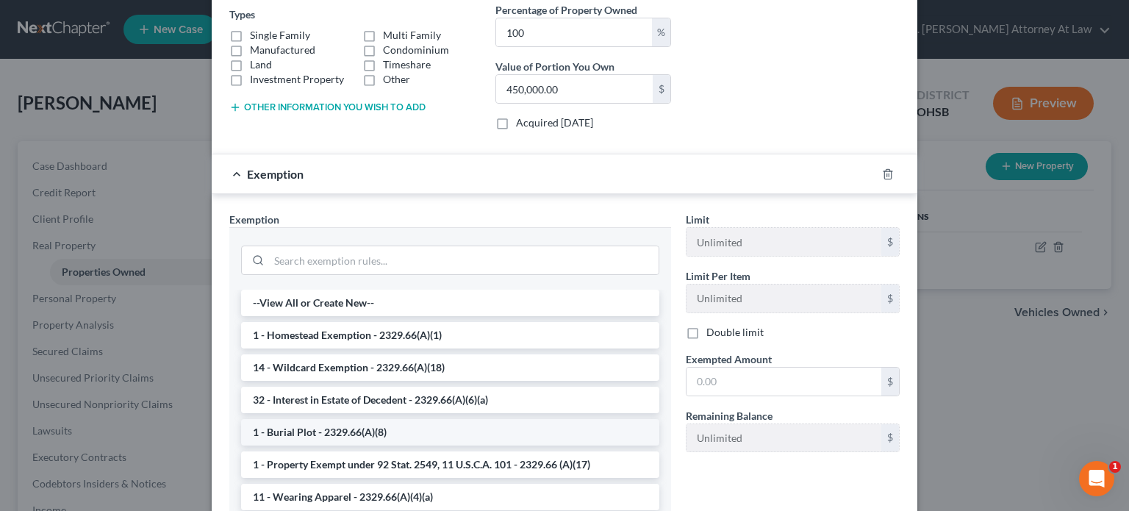
scroll to position [371, 0]
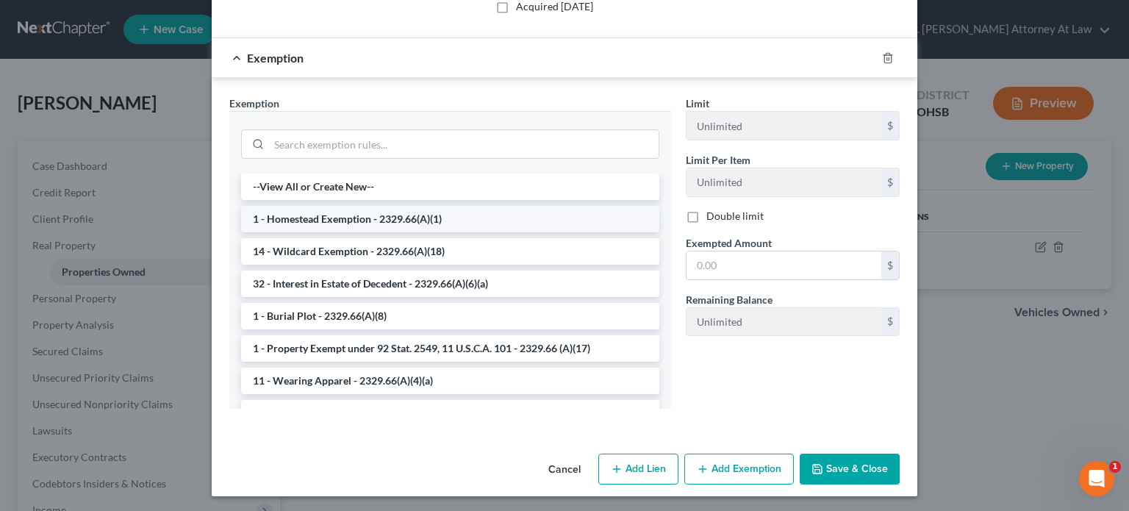
click at [299, 217] on li "1 - Homestead Exemption - 2329.66(A)(1)" at bounding box center [450, 219] width 418 height 26
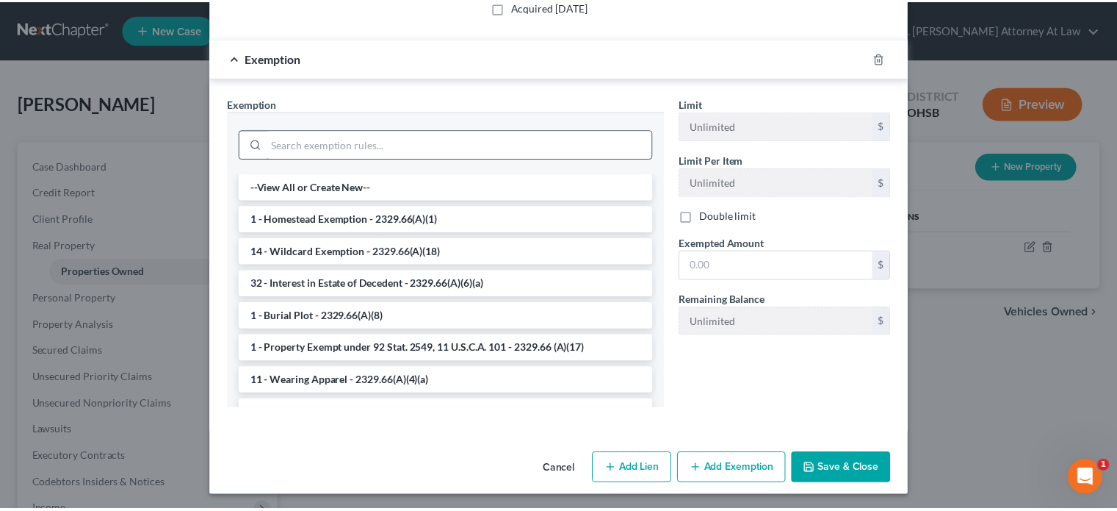
scroll to position [300, 0]
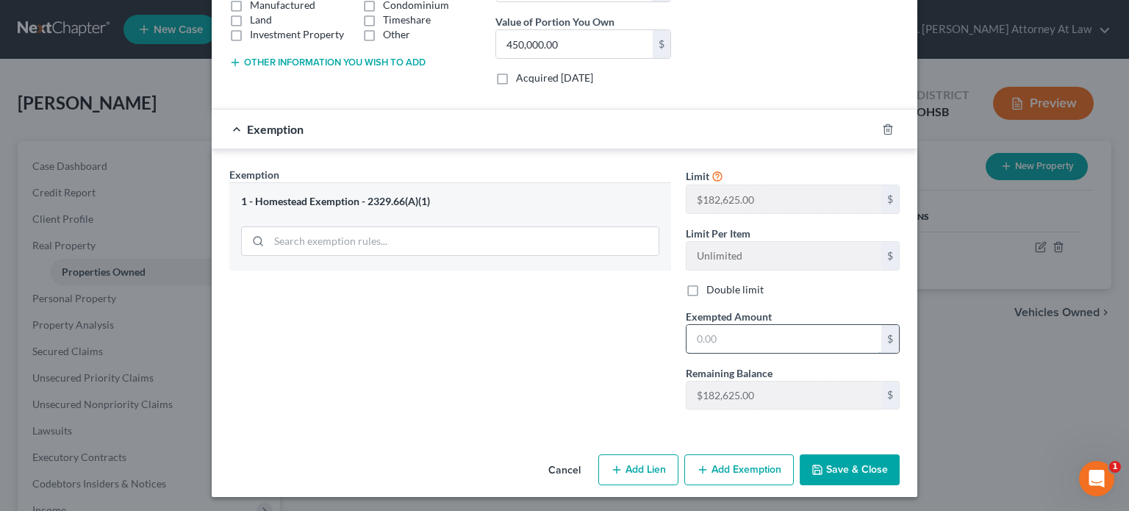
click at [694, 337] on input "text" at bounding box center [783, 339] width 195 height 28
type input "182,625"
click at [823, 470] on button "Save & Close" at bounding box center [849, 469] width 100 height 31
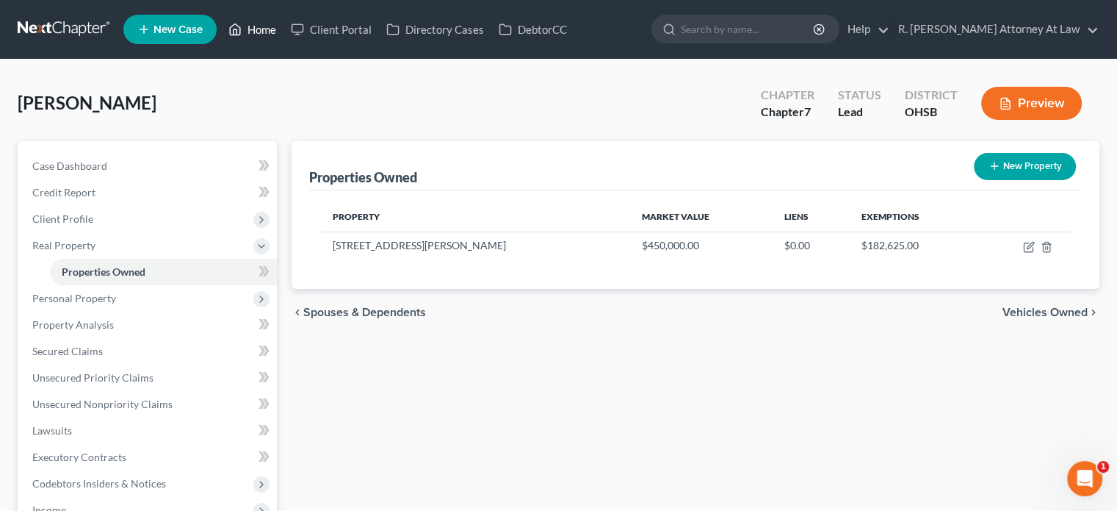
click at [265, 31] on link "Home" at bounding box center [252, 29] width 62 height 26
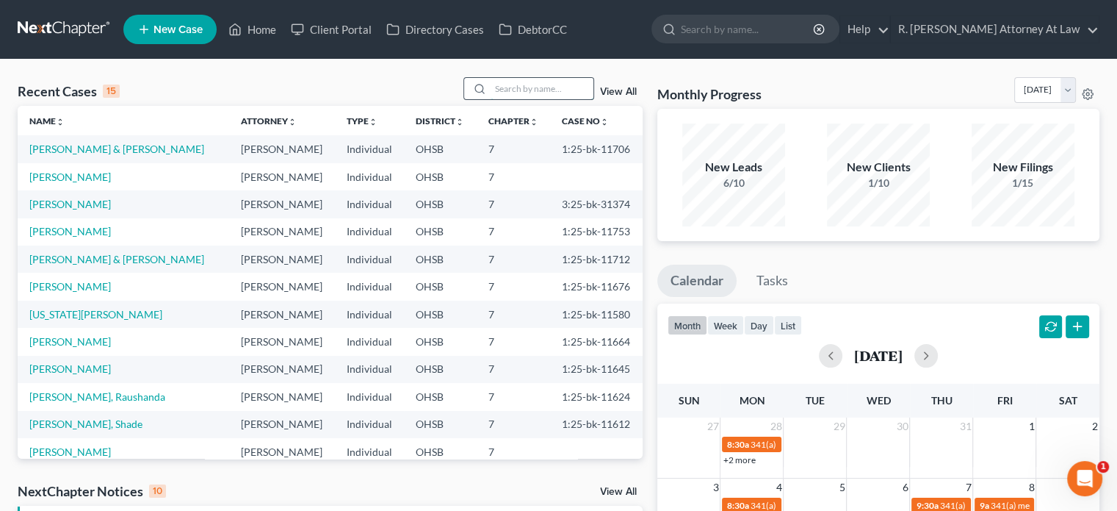
click at [505, 93] on input "search" at bounding box center [542, 88] width 103 height 21
type input "duff"
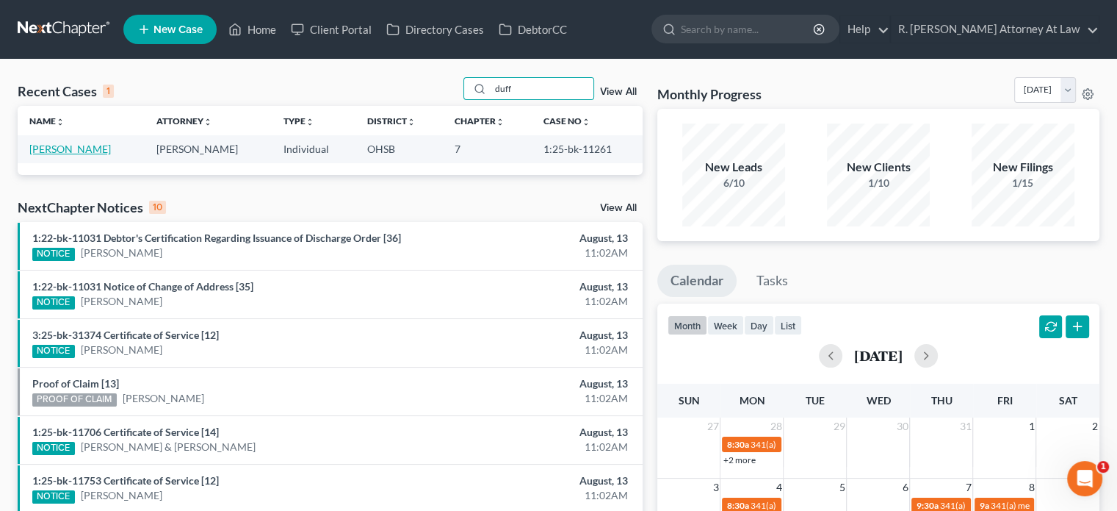
click at [76, 148] on link "[PERSON_NAME]" at bounding box center [70, 149] width 82 height 12
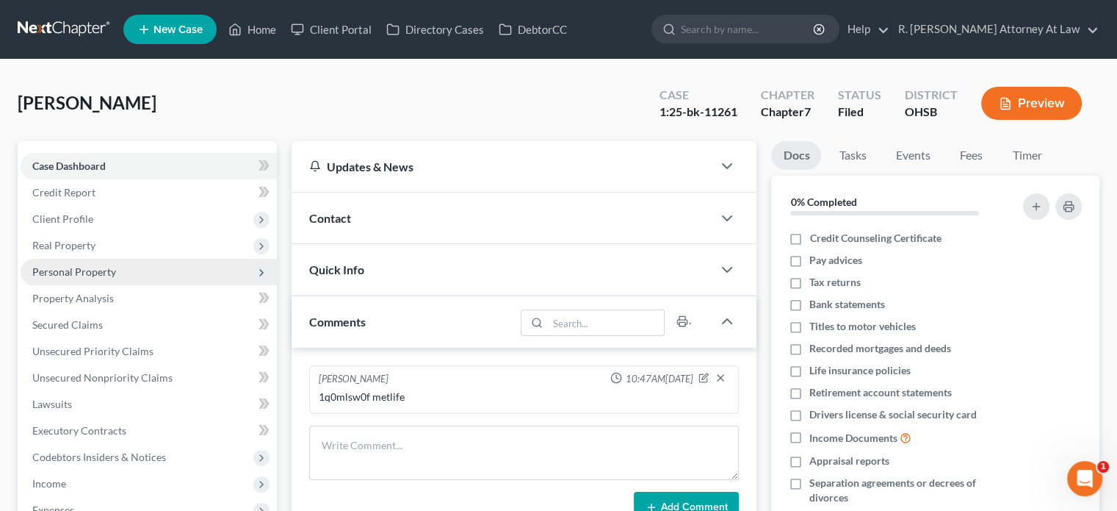
click at [61, 273] on span "Personal Property" at bounding box center [74, 271] width 84 height 12
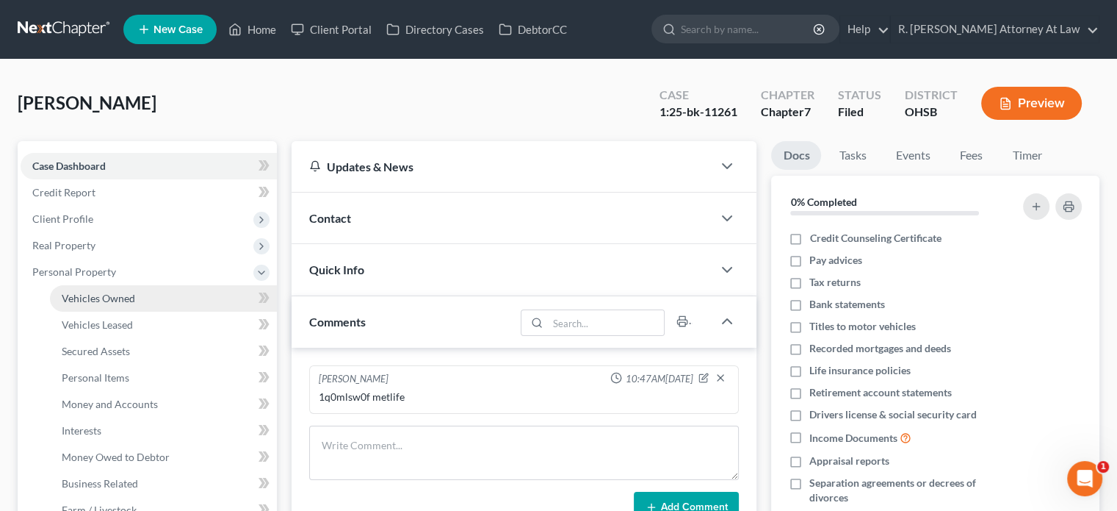
click at [73, 299] on span "Vehicles Owned" at bounding box center [98, 298] width 73 height 12
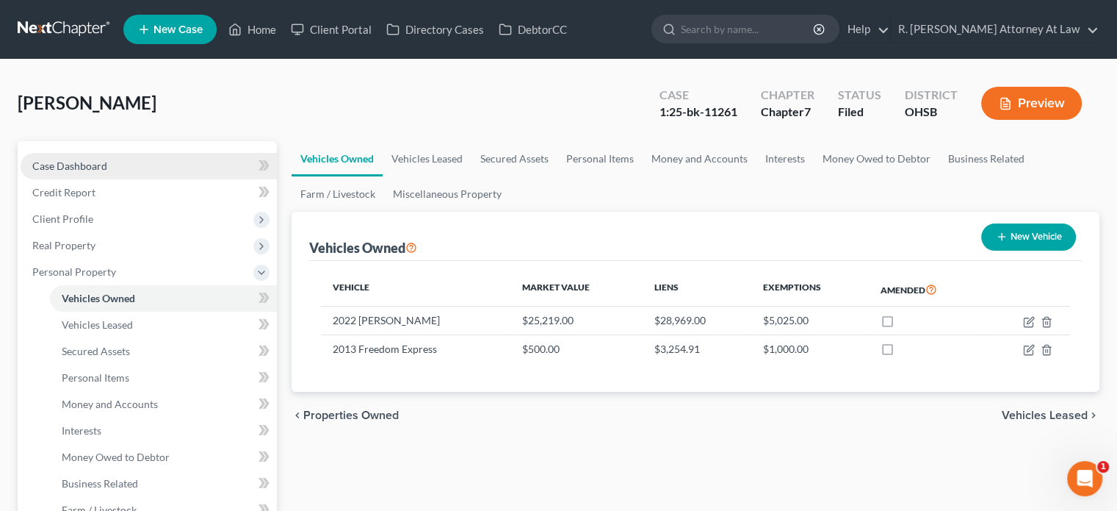
click at [72, 168] on span "Case Dashboard" at bounding box center [69, 165] width 75 height 12
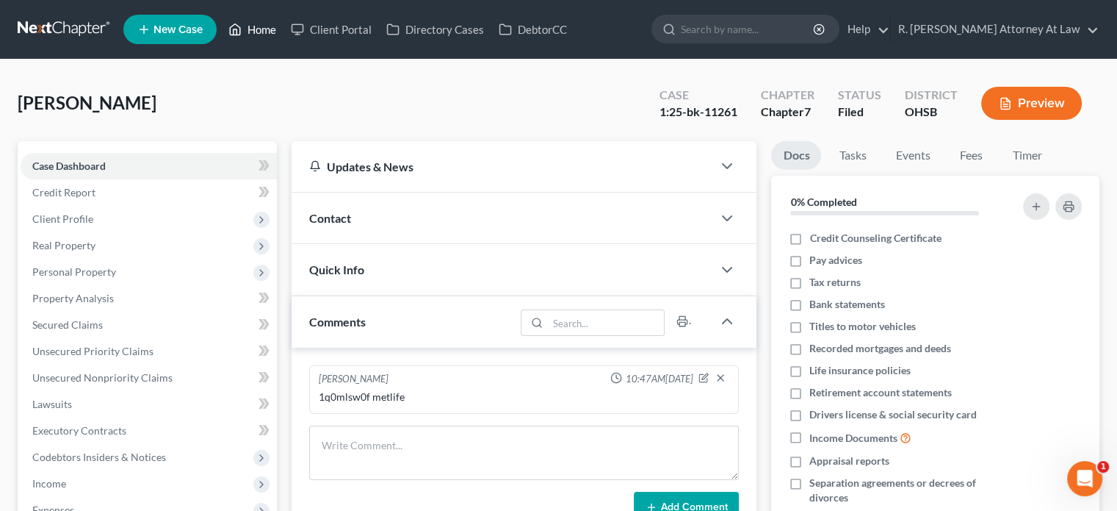
click at [259, 29] on link "Home" at bounding box center [252, 29] width 62 height 26
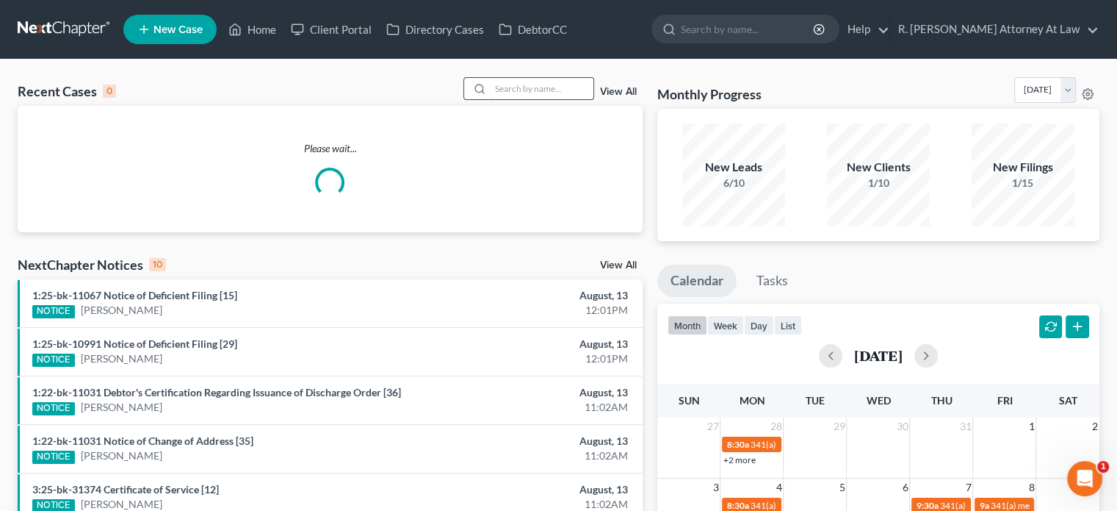
click at [499, 87] on input "search" at bounding box center [542, 88] width 103 height 21
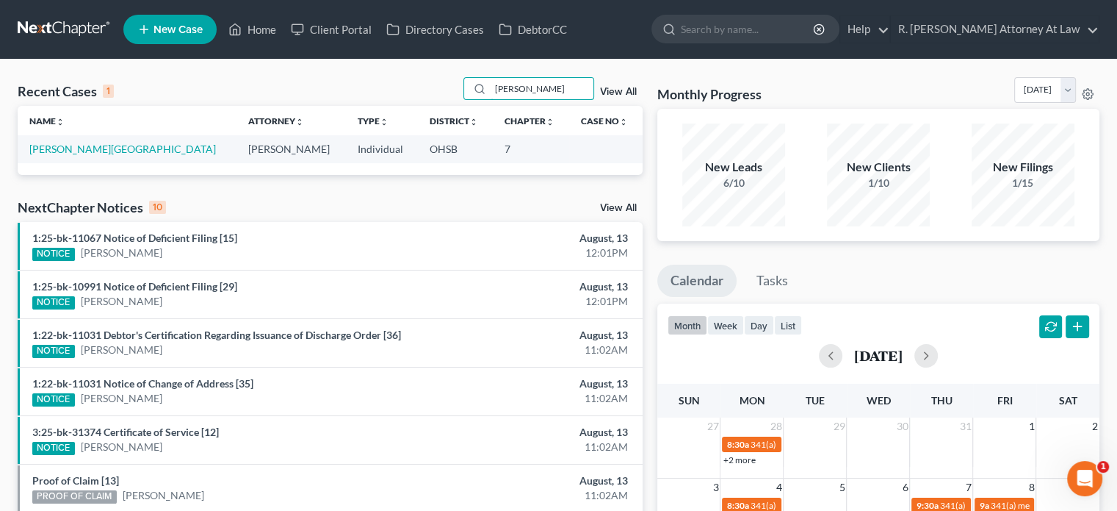
type input "[PERSON_NAME]"
click at [52, 148] on link "[PERSON_NAME][GEOGRAPHIC_DATA]" at bounding box center [122, 149] width 187 height 12
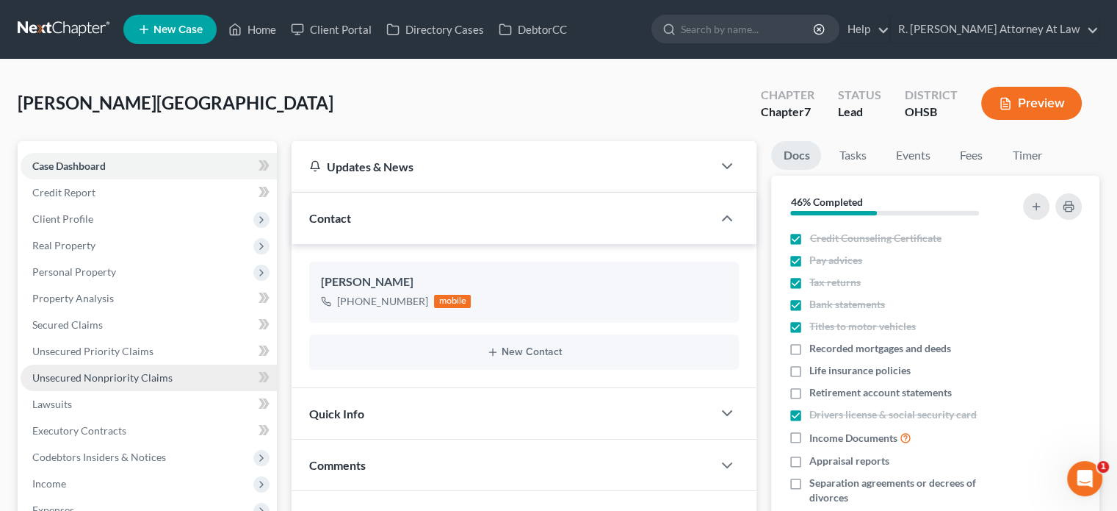
scroll to position [147, 0]
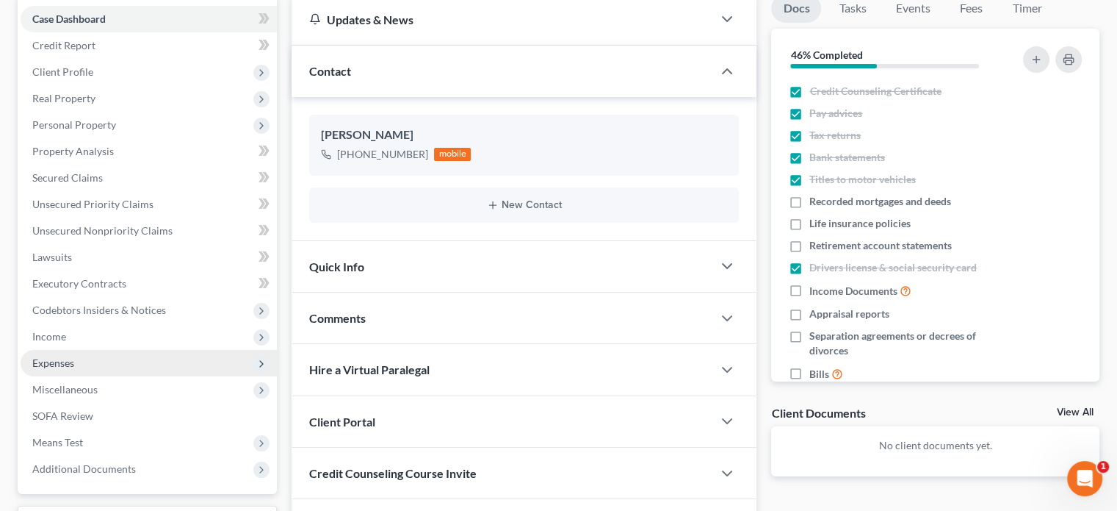
click at [75, 356] on span "Expenses" at bounding box center [149, 363] width 256 height 26
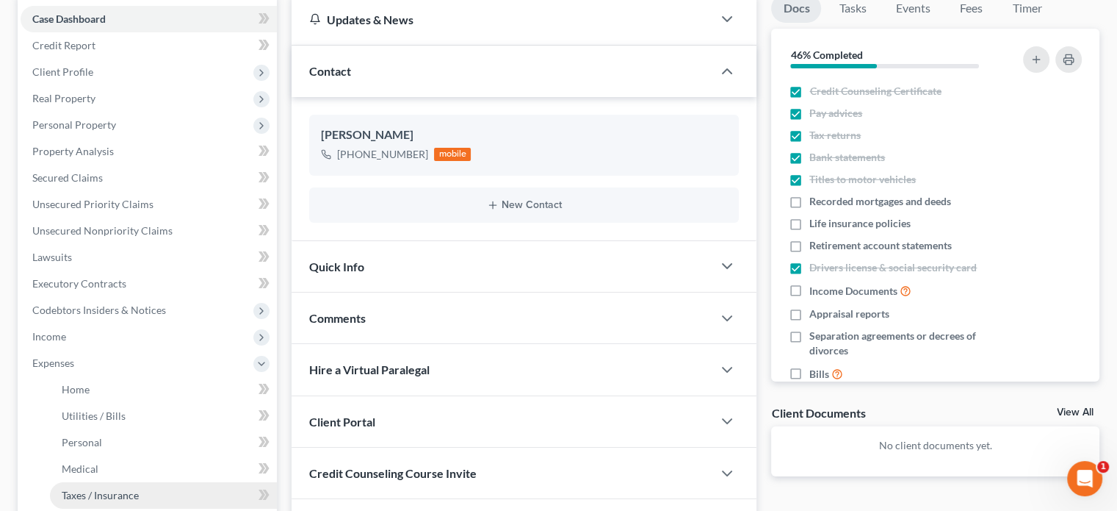
click at [86, 494] on span "Taxes / Insurance" at bounding box center [100, 495] width 77 height 12
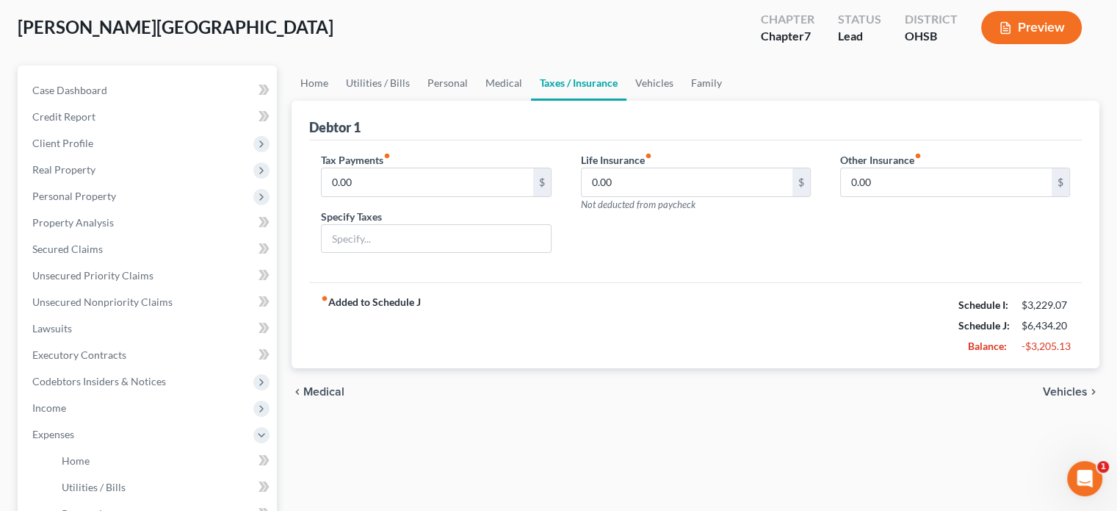
scroll to position [73, 0]
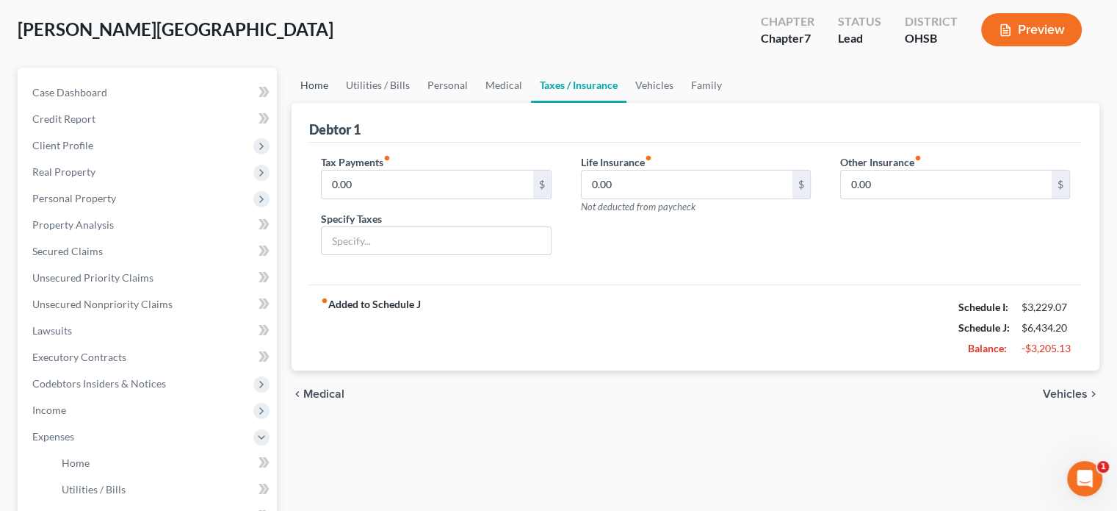
click at [306, 83] on link "Home" at bounding box center [315, 85] width 46 height 35
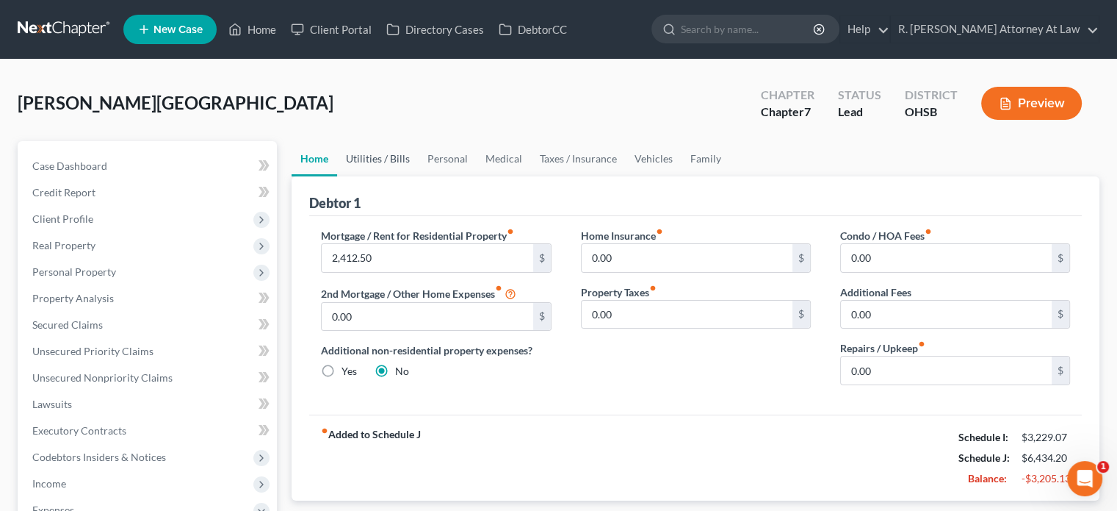
click at [376, 159] on link "Utilities / Bills" at bounding box center [378, 158] width 82 height 35
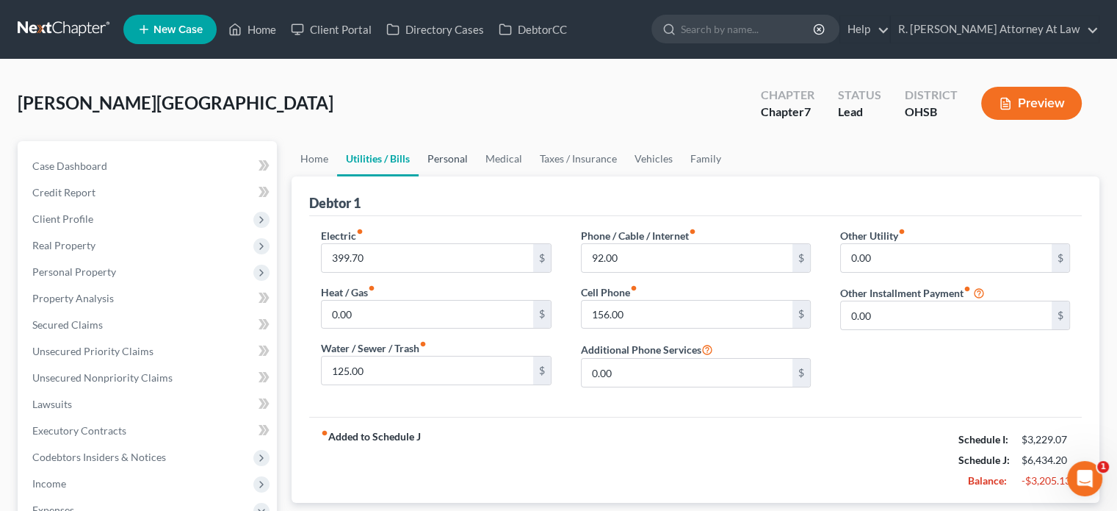
click at [450, 154] on link "Personal" at bounding box center [448, 158] width 58 height 35
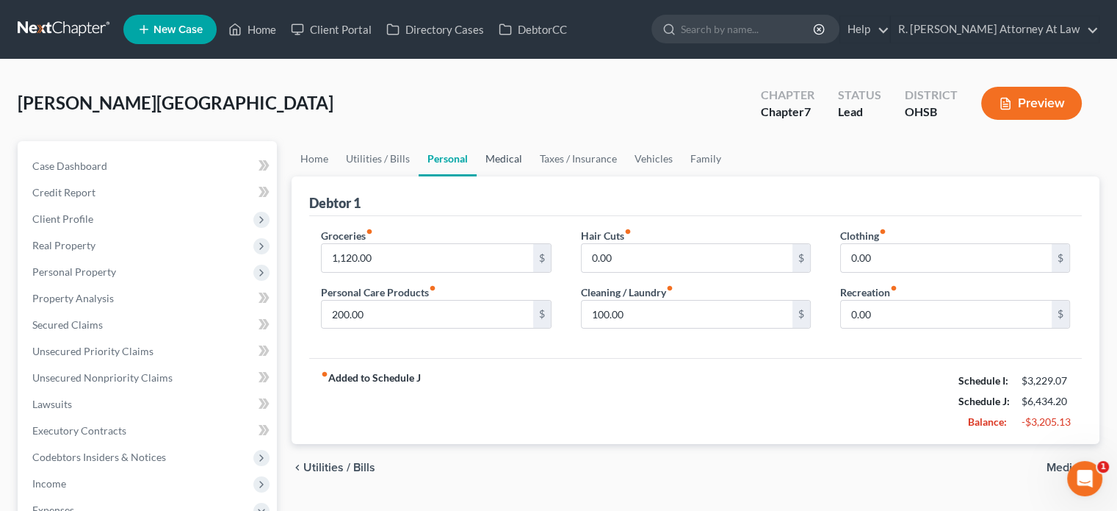
click at [513, 163] on link "Medical" at bounding box center [504, 158] width 54 height 35
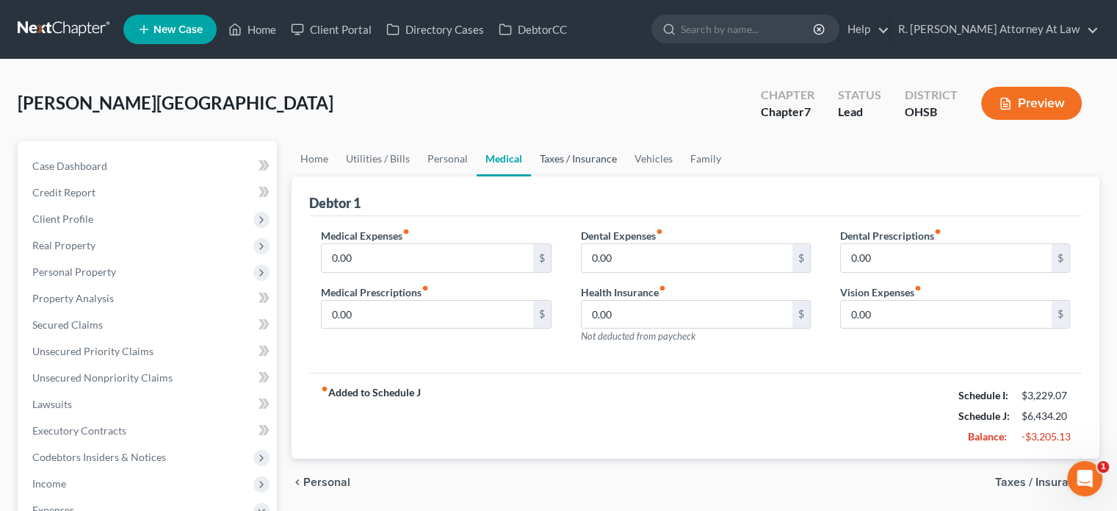
click at [587, 161] on link "Taxes / Insurance" at bounding box center [578, 158] width 95 height 35
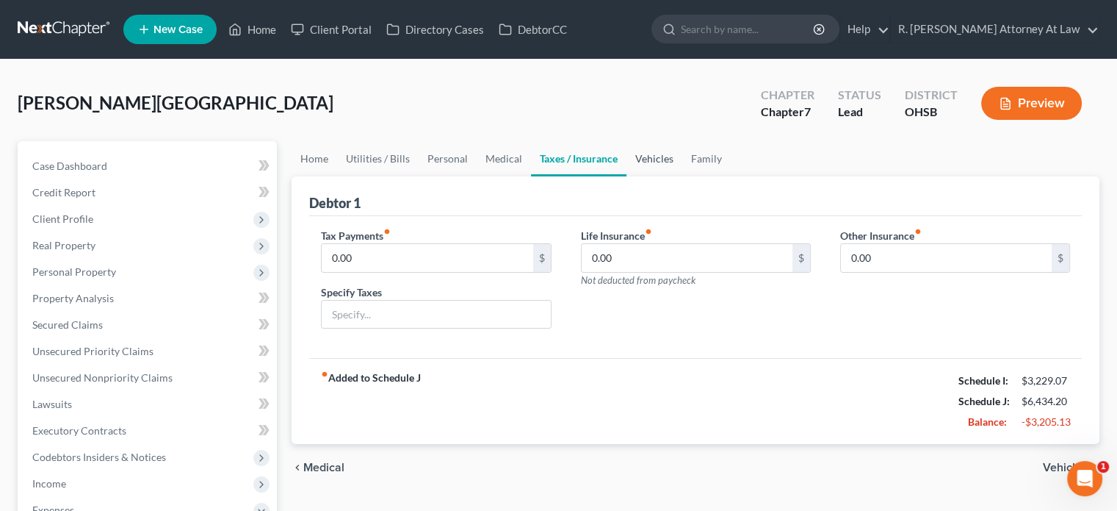
click at [658, 161] on link "Vehicles" at bounding box center [655, 158] width 56 height 35
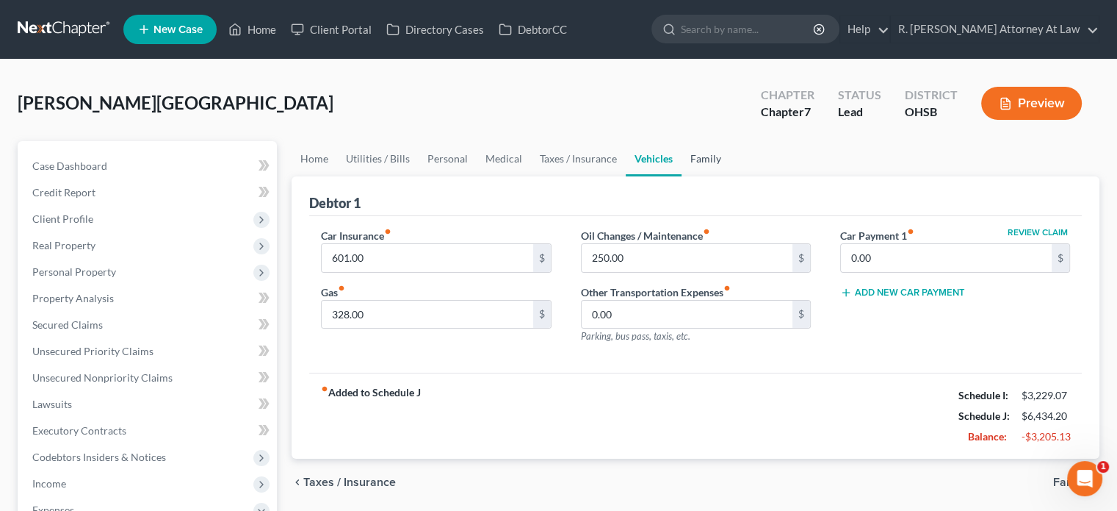
click at [695, 157] on link "Family" at bounding box center [706, 158] width 48 height 35
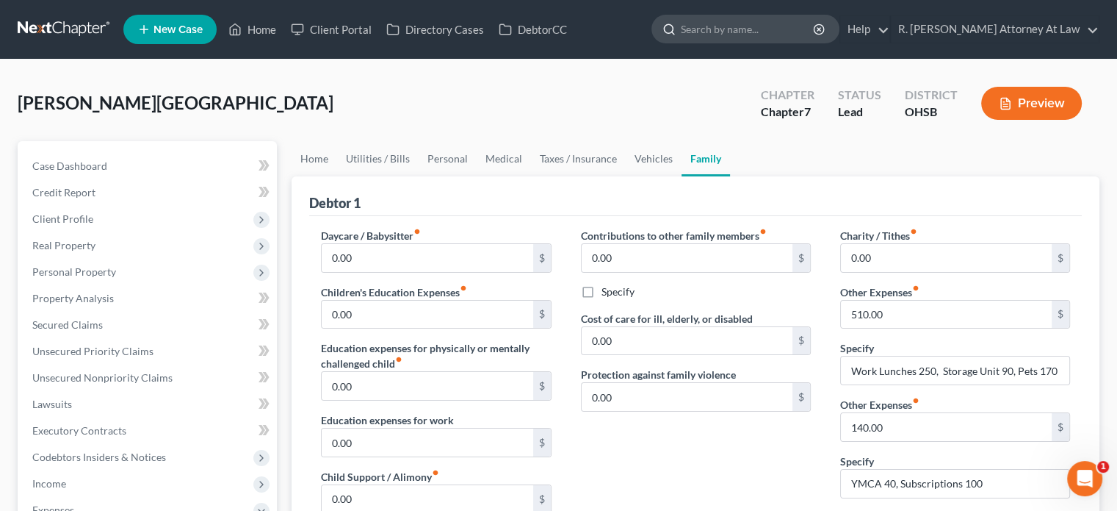
click at [735, 23] on input "search" at bounding box center [748, 28] width 134 height 27
type input "[PERSON_NAME]"
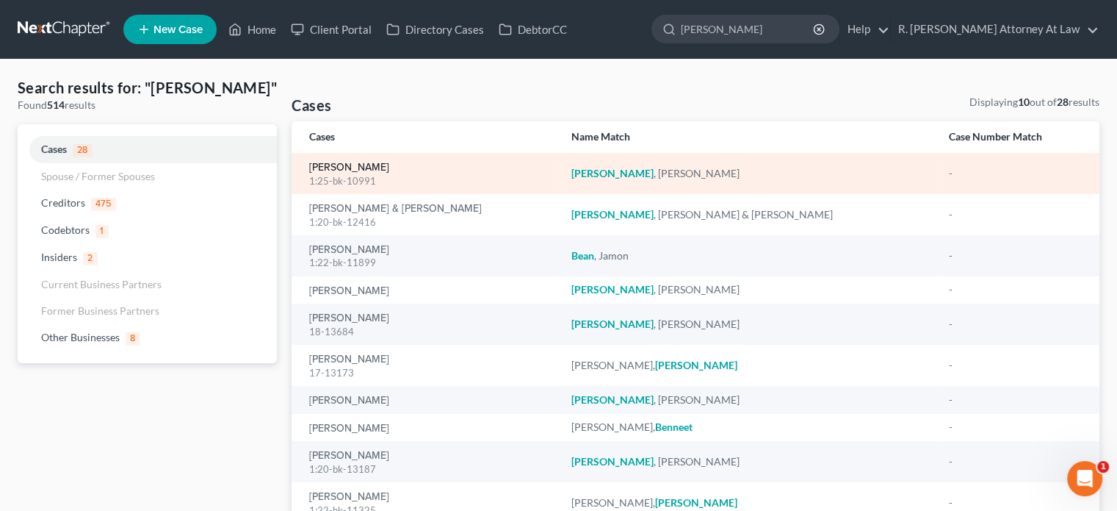
click at [312, 167] on link "[PERSON_NAME]" at bounding box center [349, 167] width 80 height 10
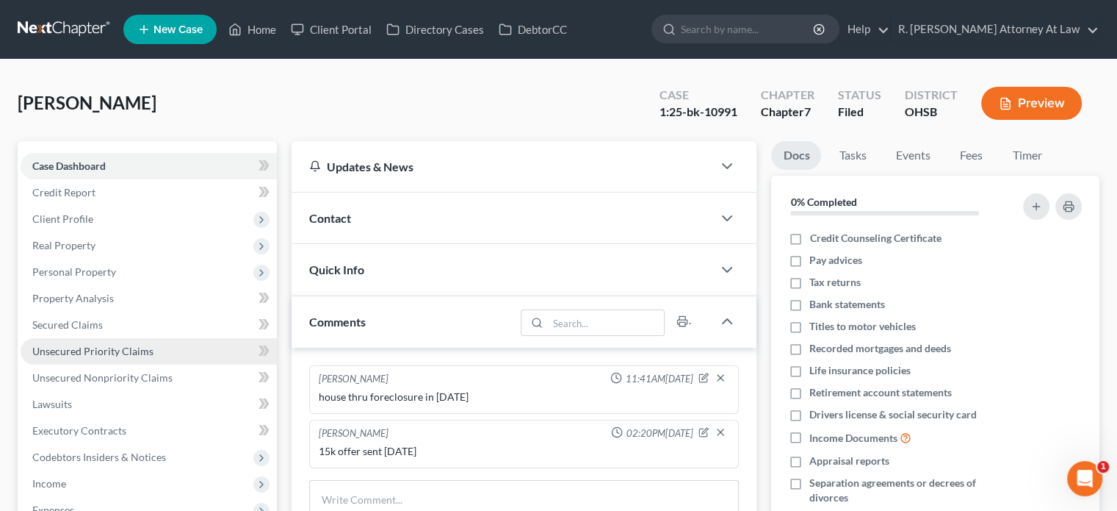
click at [87, 345] on span "Unsecured Priority Claims" at bounding box center [92, 351] width 121 height 12
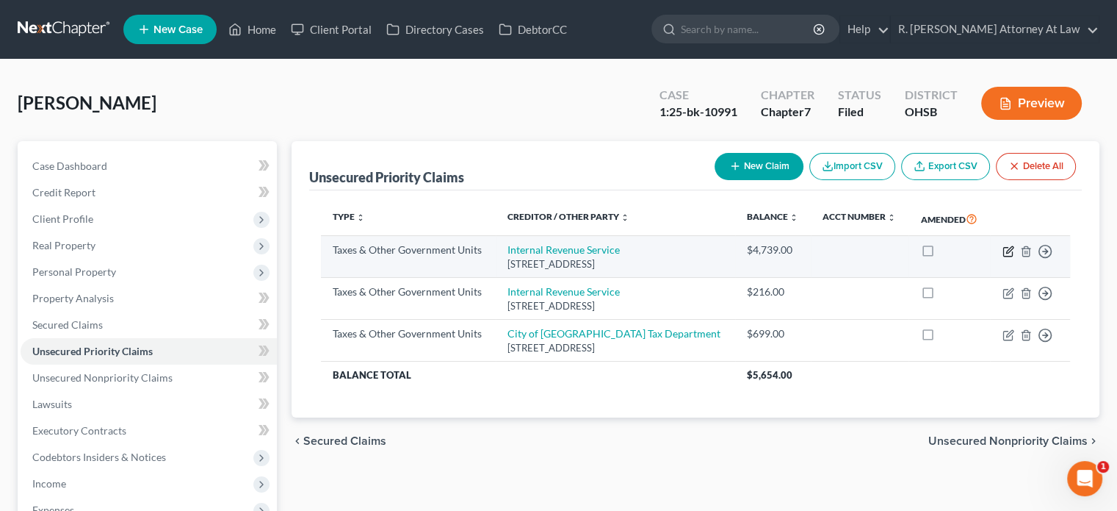
click at [1006, 247] on icon "button" at bounding box center [1009, 251] width 12 height 12
select select "0"
select select "39"
select select "0"
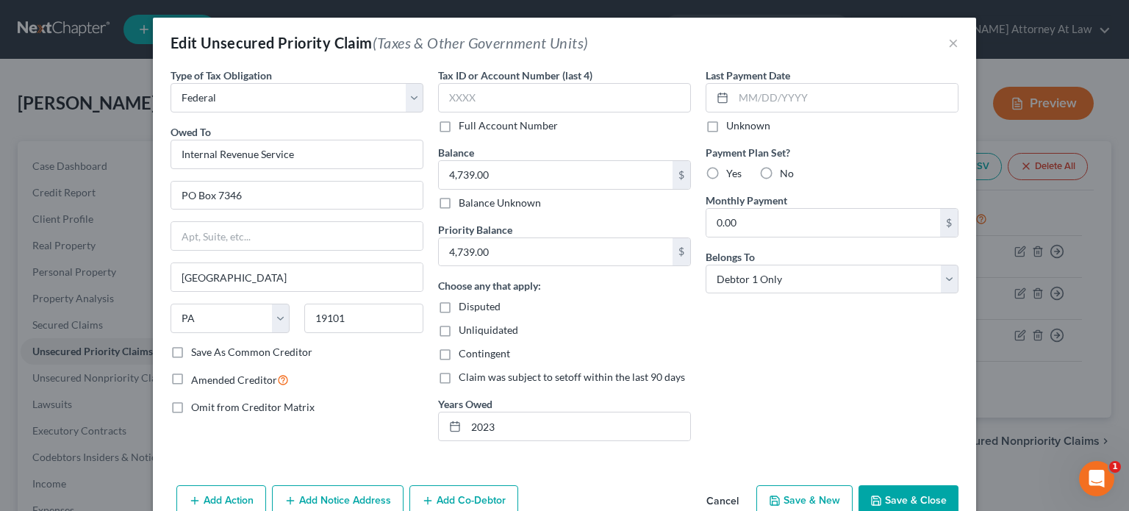
click at [895, 497] on button "Save & Close" at bounding box center [908, 500] width 100 height 31
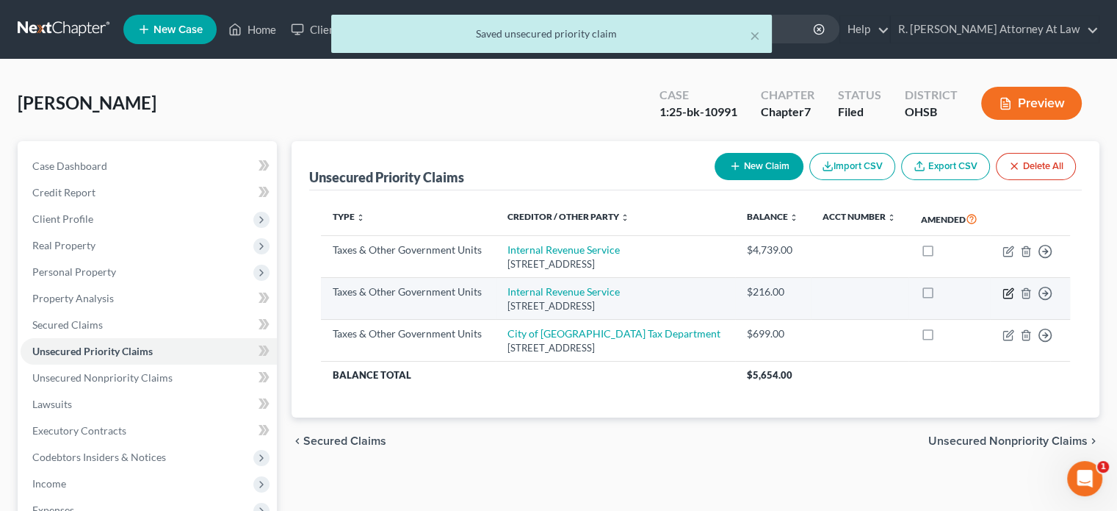
click at [1009, 289] on icon "button" at bounding box center [1010, 291] width 7 height 7
select select "0"
select select "39"
select select "0"
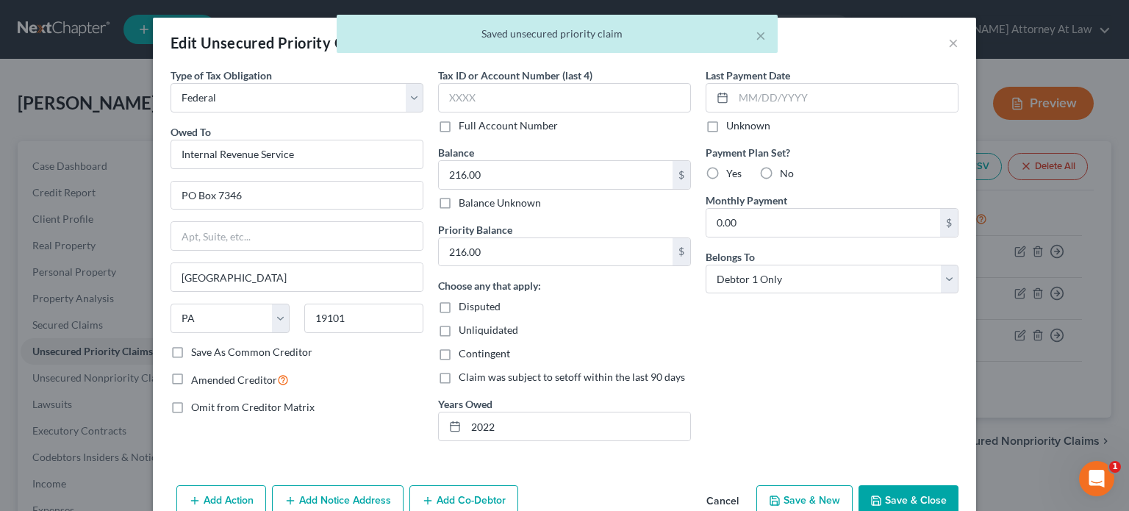
click at [890, 495] on button "Save & Close" at bounding box center [908, 500] width 100 height 31
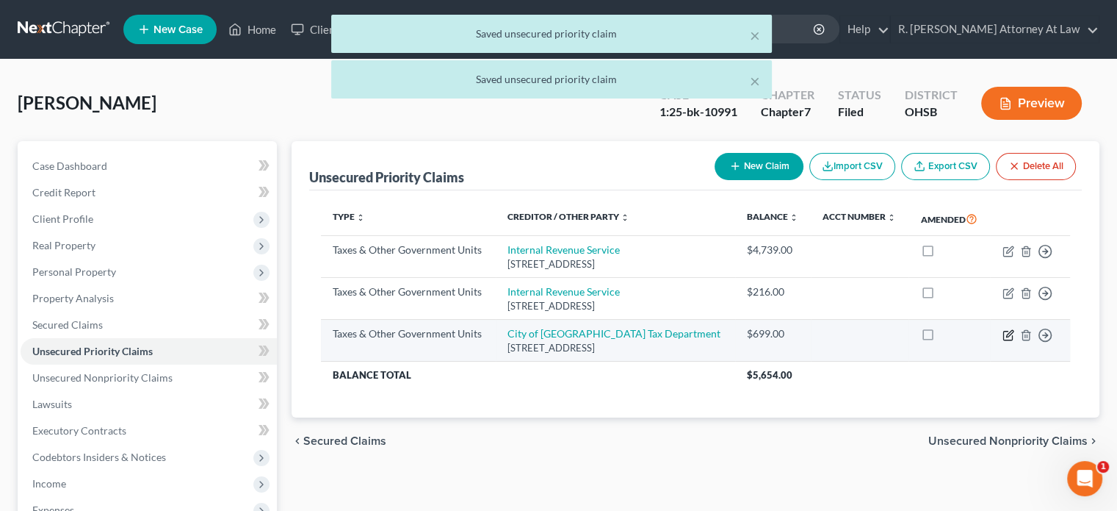
click at [1009, 334] on icon "button" at bounding box center [1010, 333] width 7 height 7
select select "1"
select select "36"
select select "0"
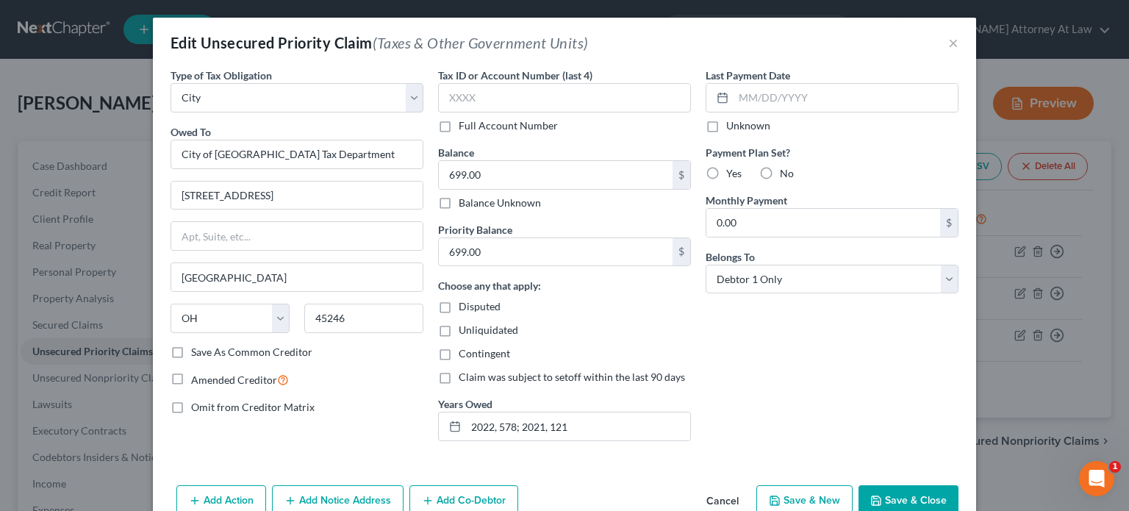
click at [910, 500] on button "Save & Close" at bounding box center [908, 500] width 100 height 31
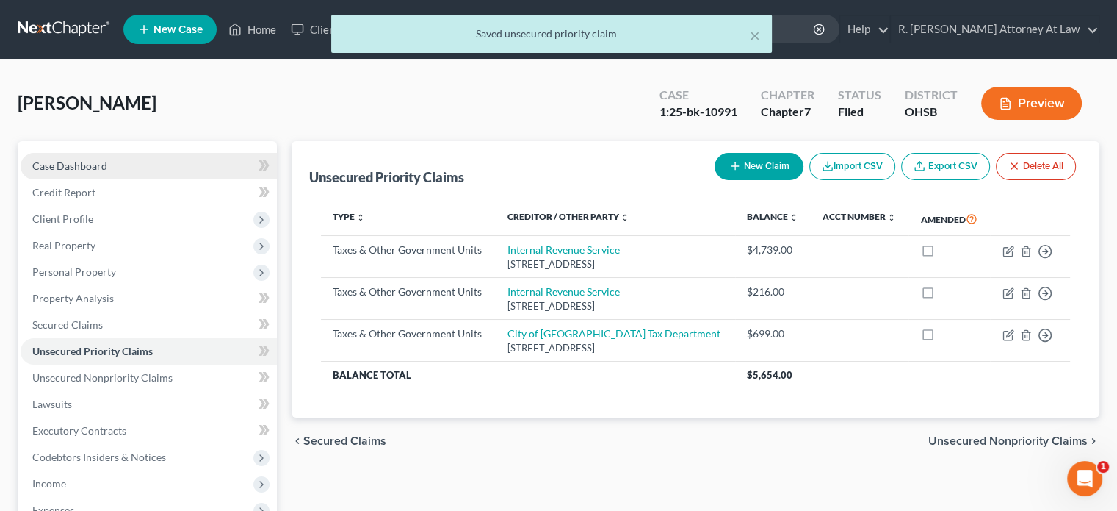
click at [63, 164] on span "Case Dashboard" at bounding box center [69, 165] width 75 height 12
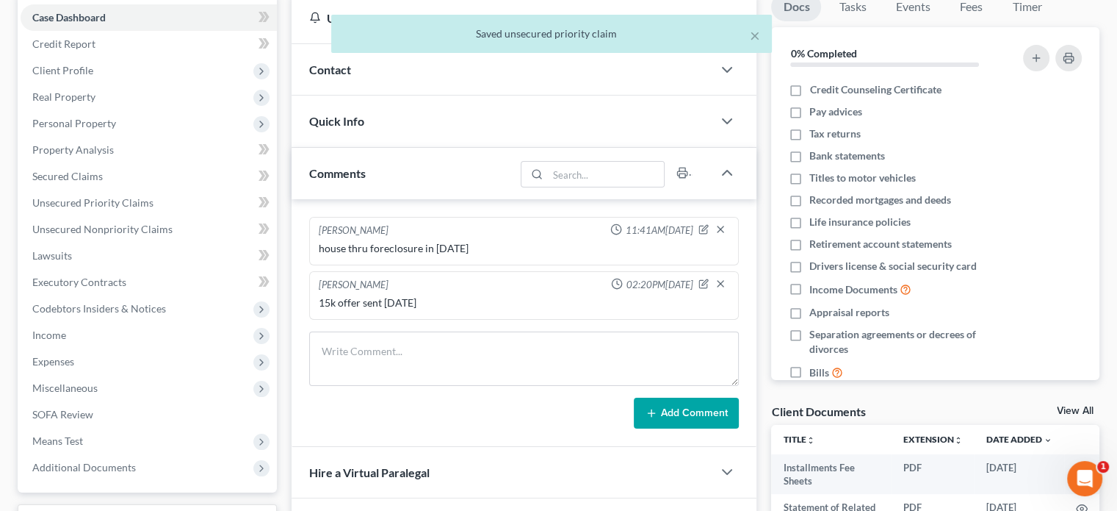
scroll to position [220, 0]
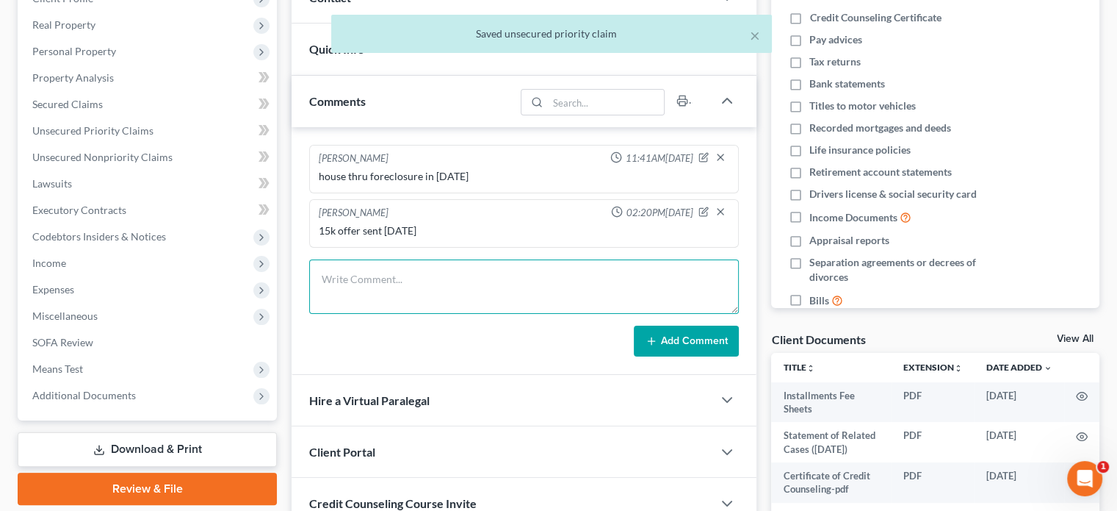
click at [353, 277] on textarea at bounding box center [524, 286] width 430 height 54
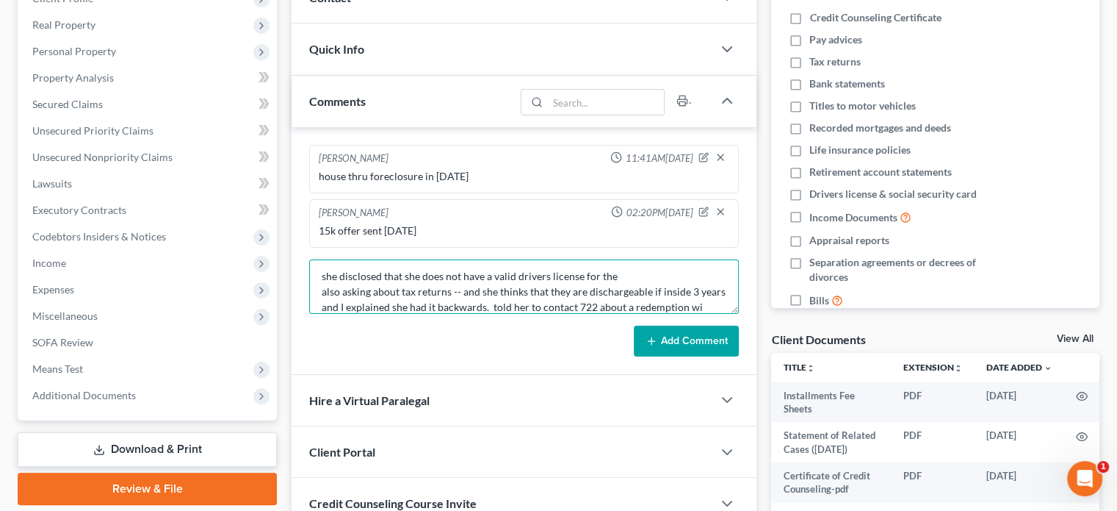
scroll to position [18, 0]
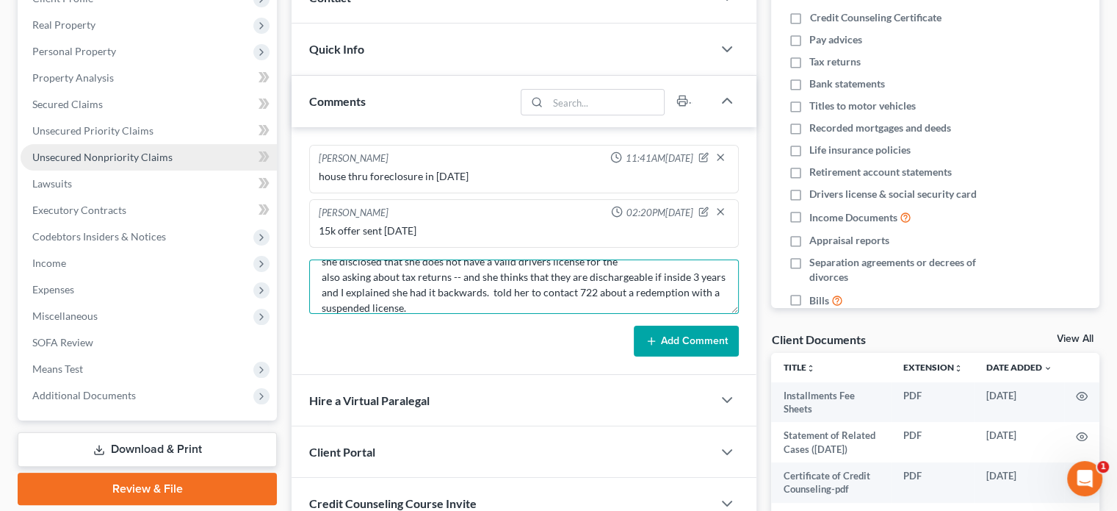
type textarea "she disclosed that she does not have a valid drivers license for the also askin…"
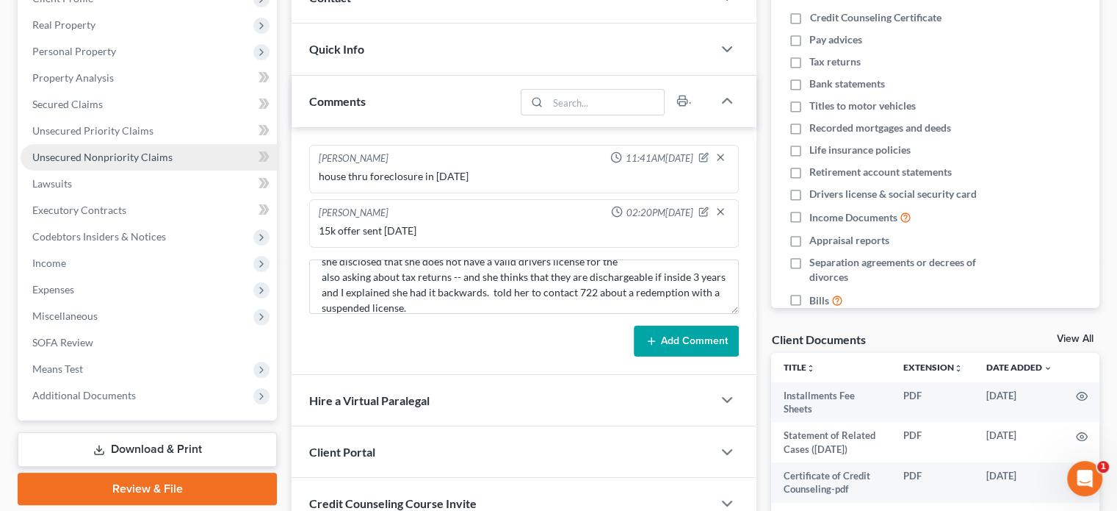
click at [72, 151] on span "Unsecured Nonpriority Claims" at bounding box center [102, 157] width 140 height 12
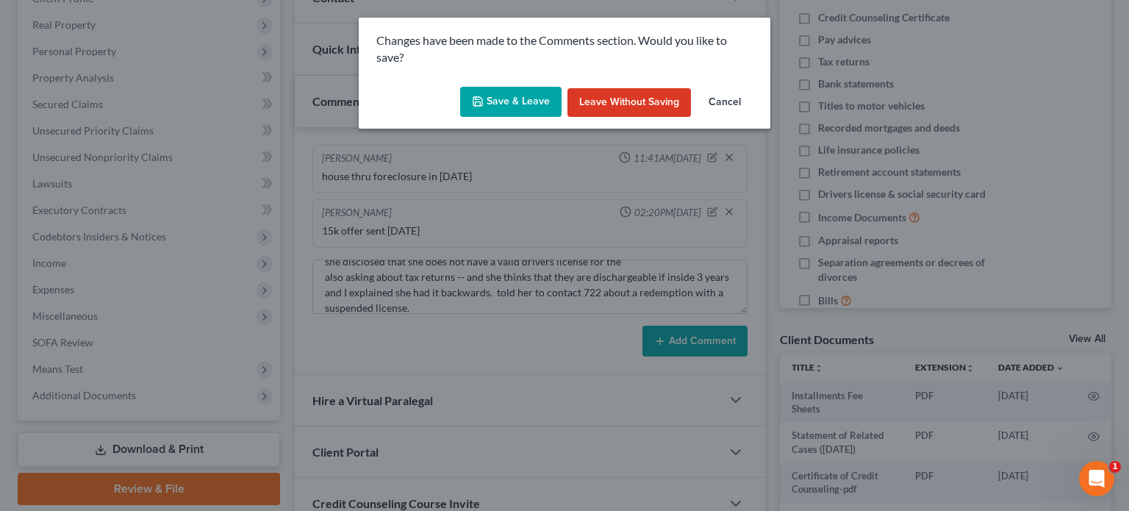
drag, startPoint x: 511, startPoint y: 98, endPoint x: 61, endPoint y: 184, distance: 458.5
click at [511, 97] on button "Save & Leave" at bounding box center [510, 102] width 101 height 31
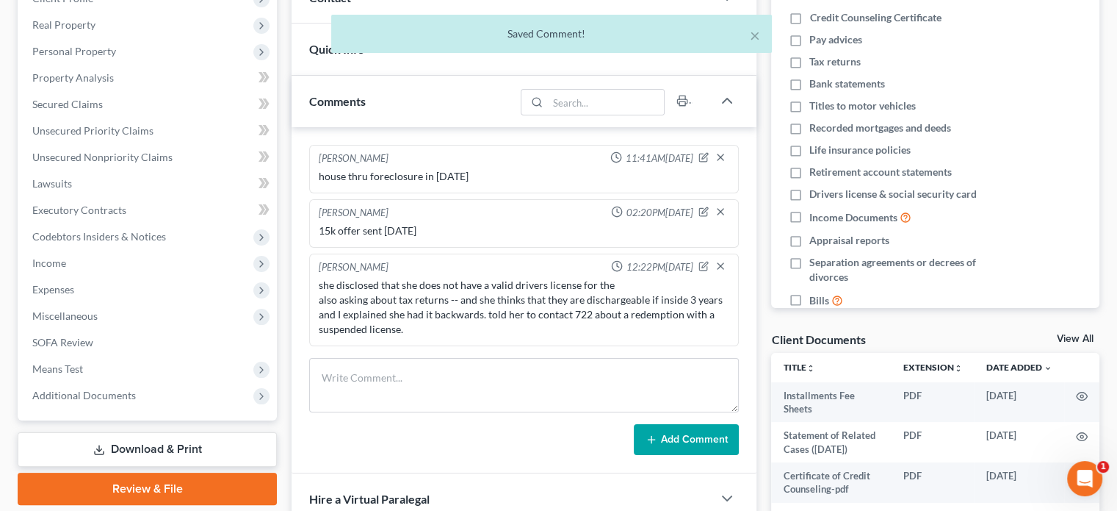
scroll to position [0, 0]
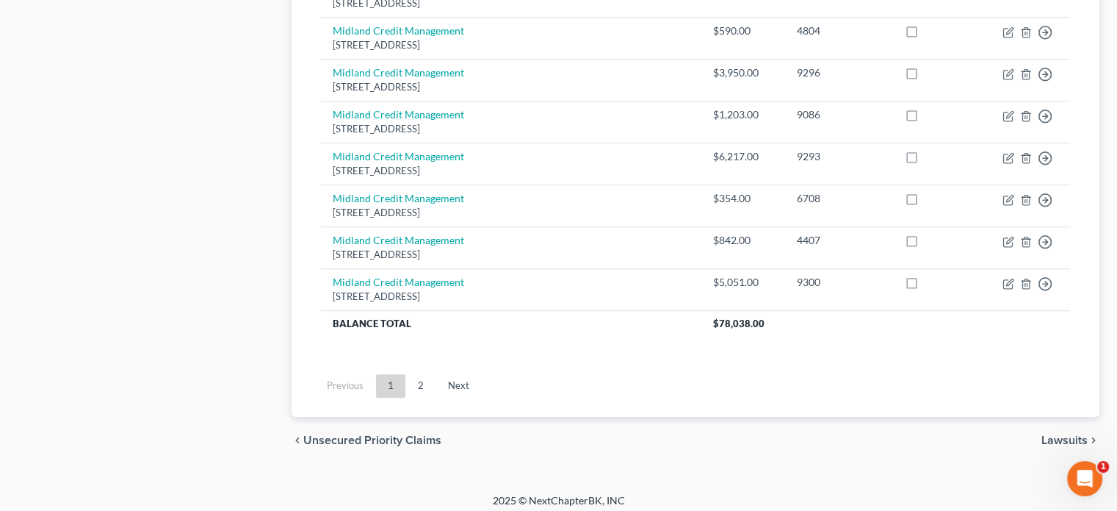
scroll to position [1184, 0]
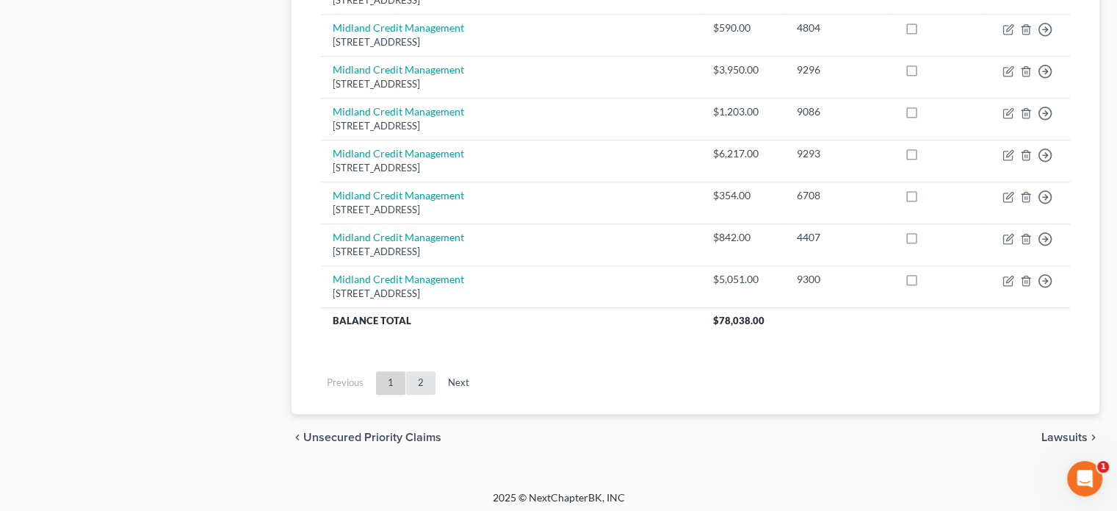
click at [420, 375] on link "2" at bounding box center [420, 383] width 29 height 24
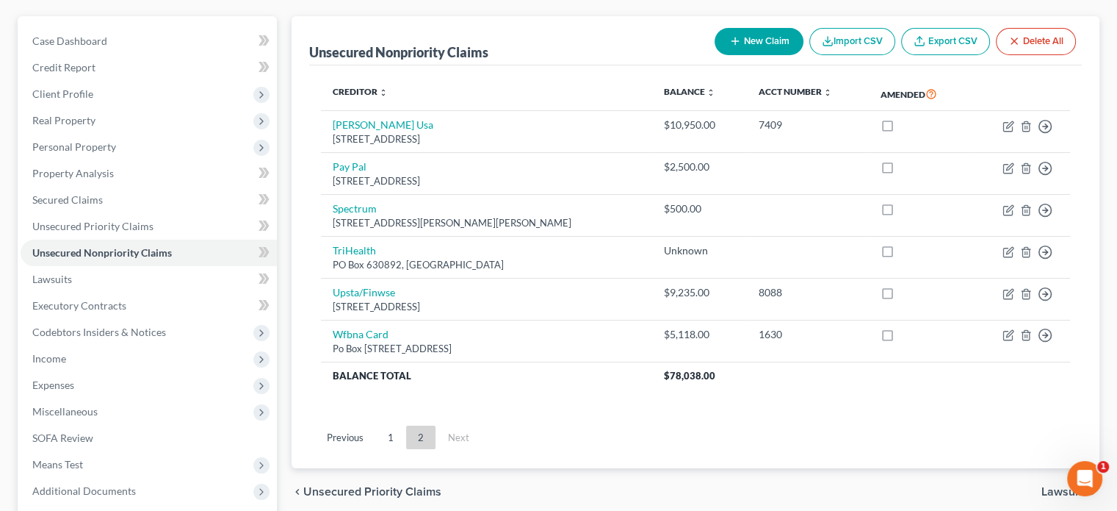
scroll to position [122, 0]
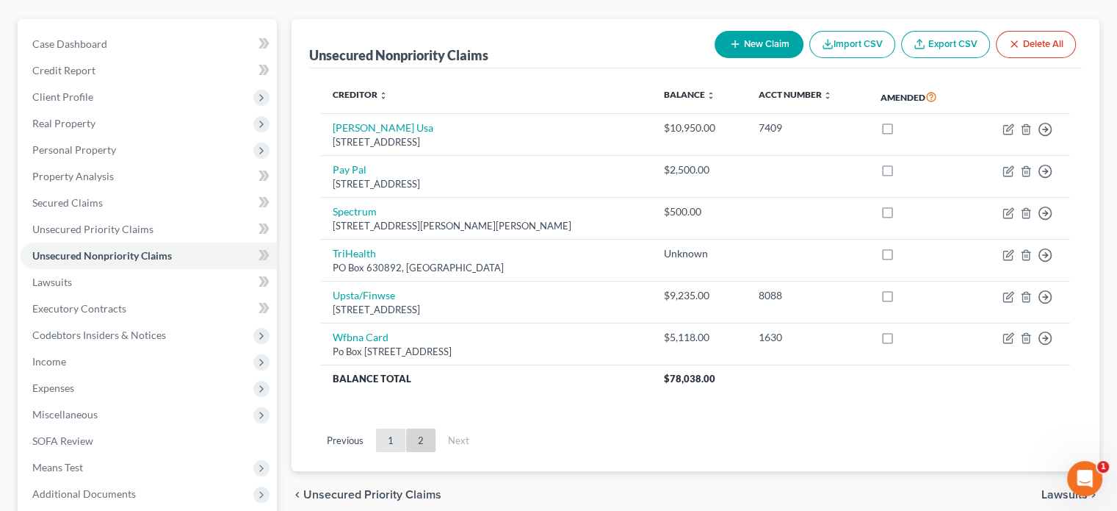
click at [391, 438] on link "1" at bounding box center [390, 440] width 29 height 24
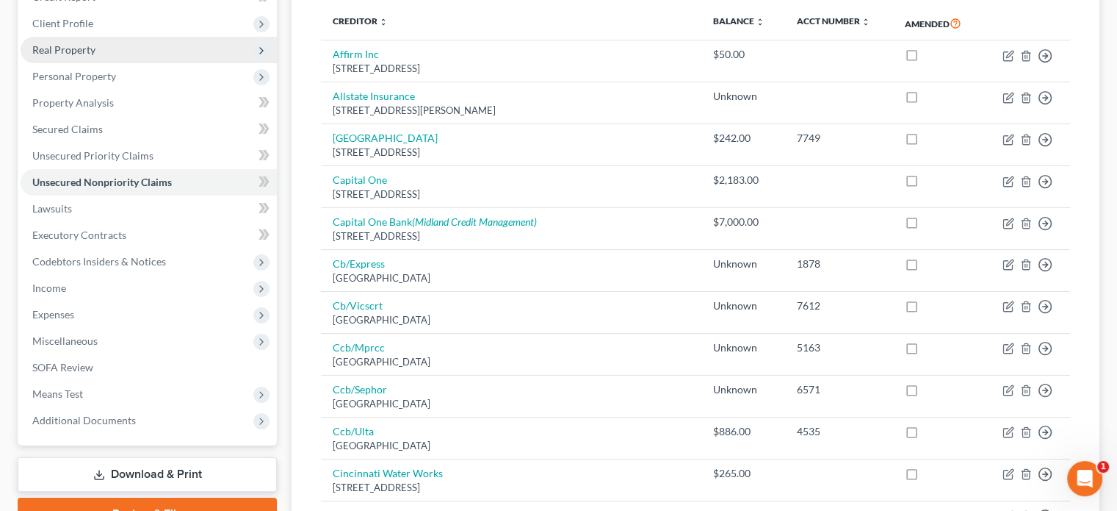
scroll to position [0, 0]
